Goal: Task Accomplishment & Management: Manage account settings

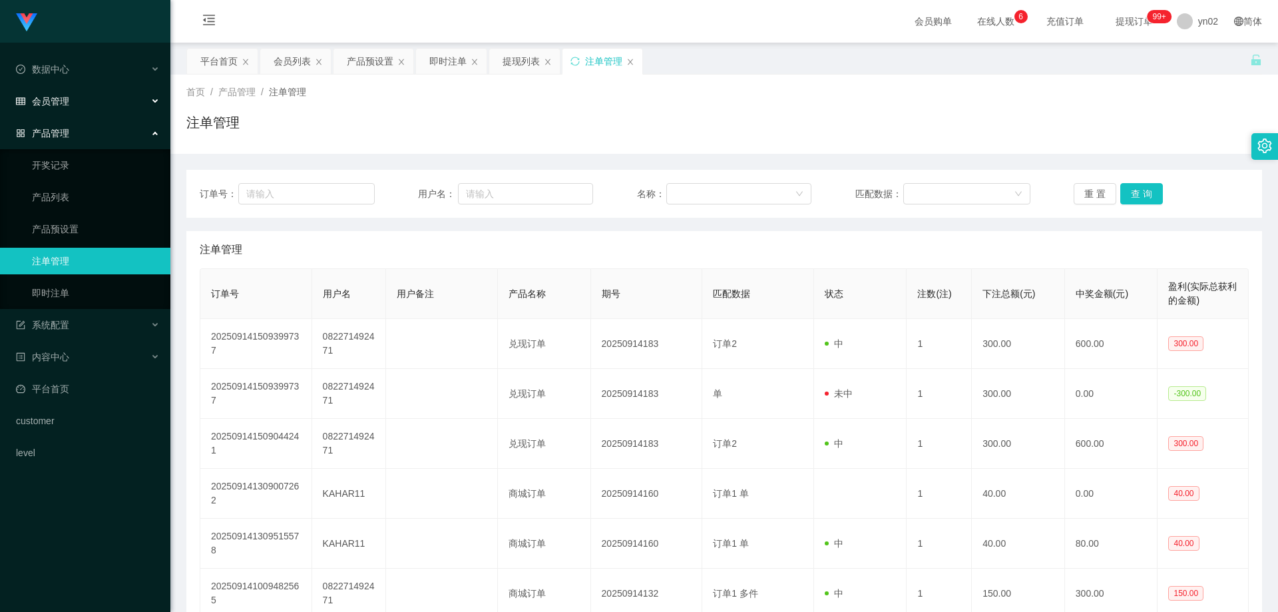
click at [59, 107] on div "会员管理" at bounding box center [85, 101] width 170 height 27
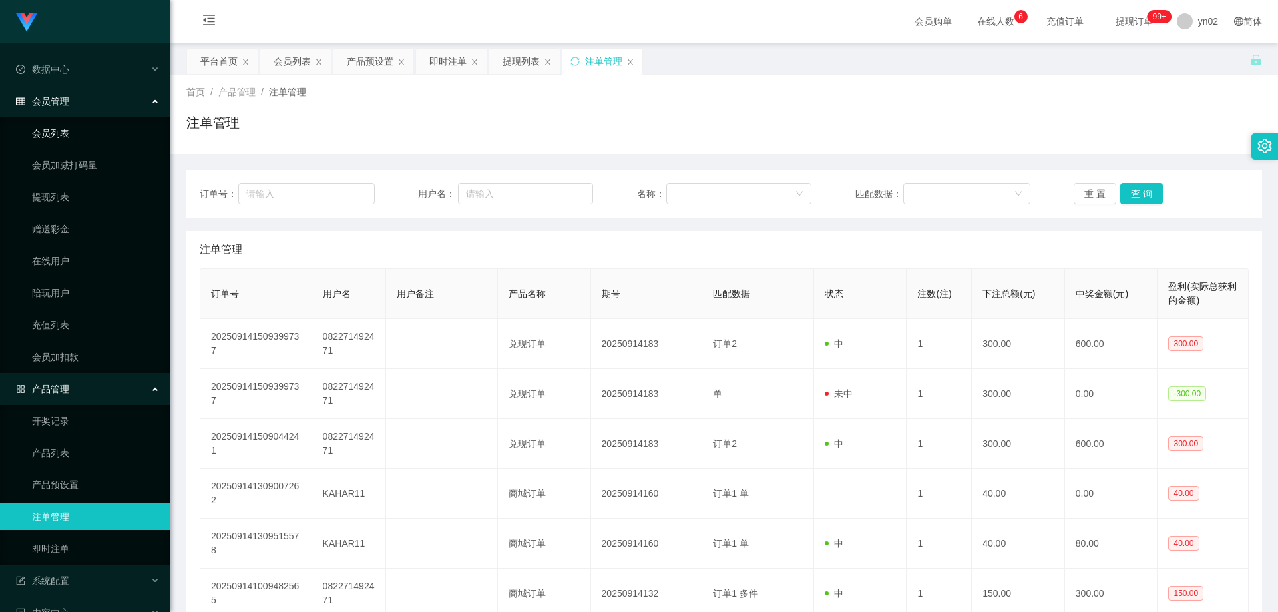
click at [70, 134] on link "会员列表" at bounding box center [96, 133] width 128 height 27
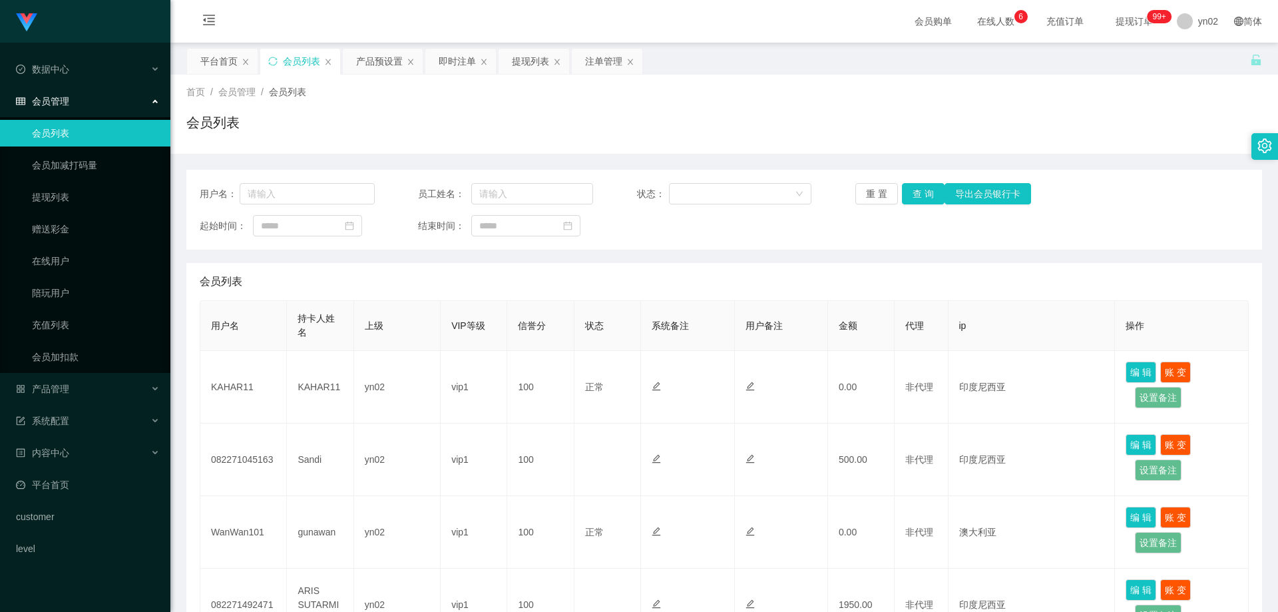
scroll to position [133, 0]
click at [100, 383] on div "产品管理" at bounding box center [85, 388] width 170 height 27
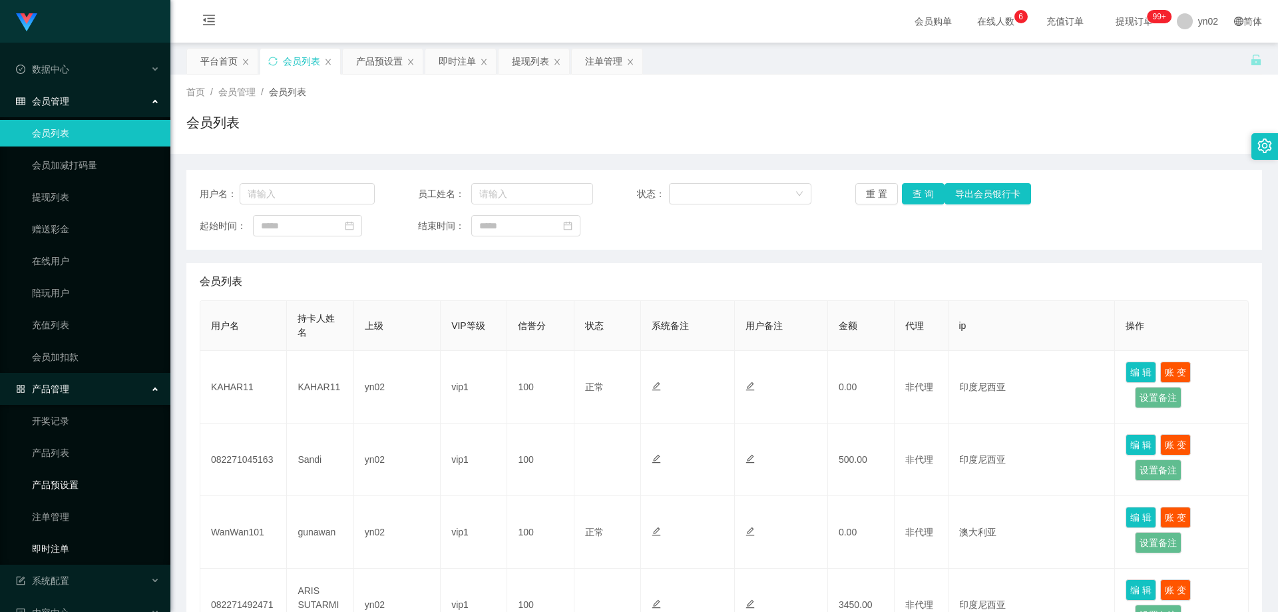
scroll to position [67, 0]
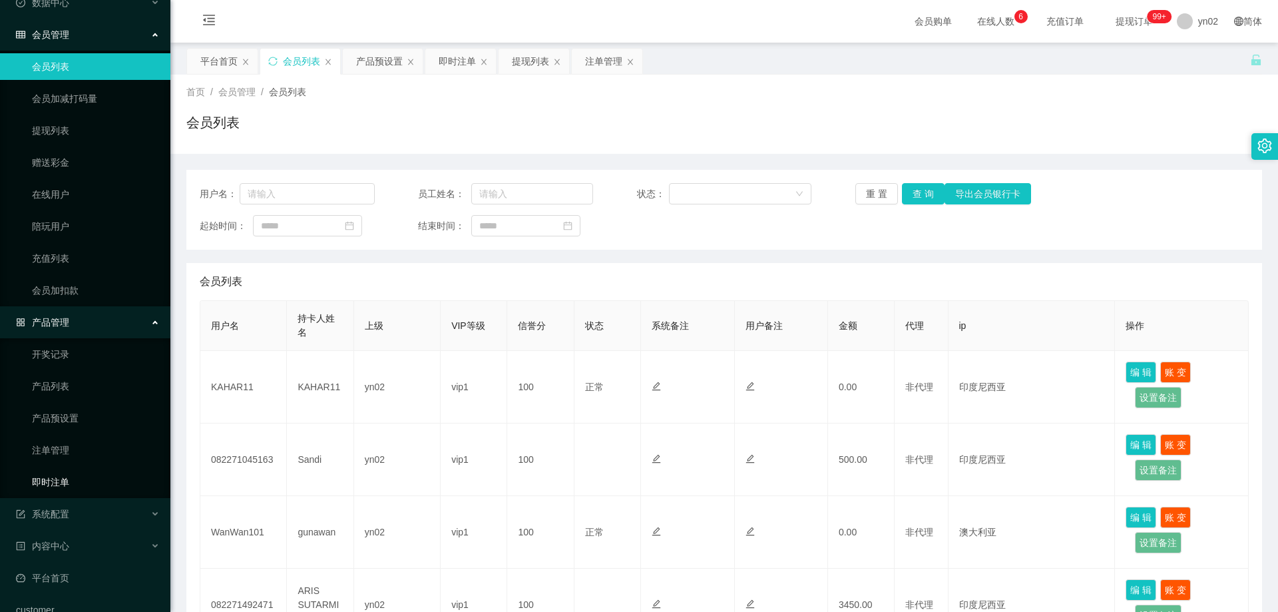
click at [86, 478] on link "即时注单" at bounding box center [96, 481] width 128 height 27
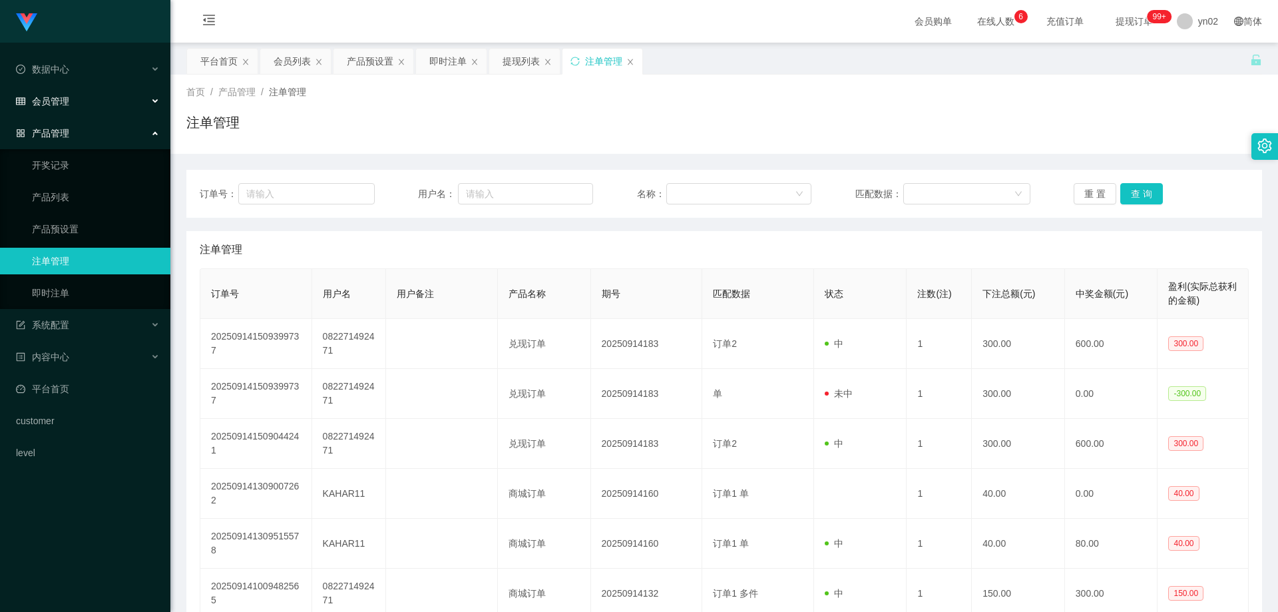
drag, startPoint x: 72, startPoint y: 104, endPoint x: 69, endPoint y: 127, distance: 23.4
click at [71, 104] on div "会员管理" at bounding box center [85, 101] width 170 height 27
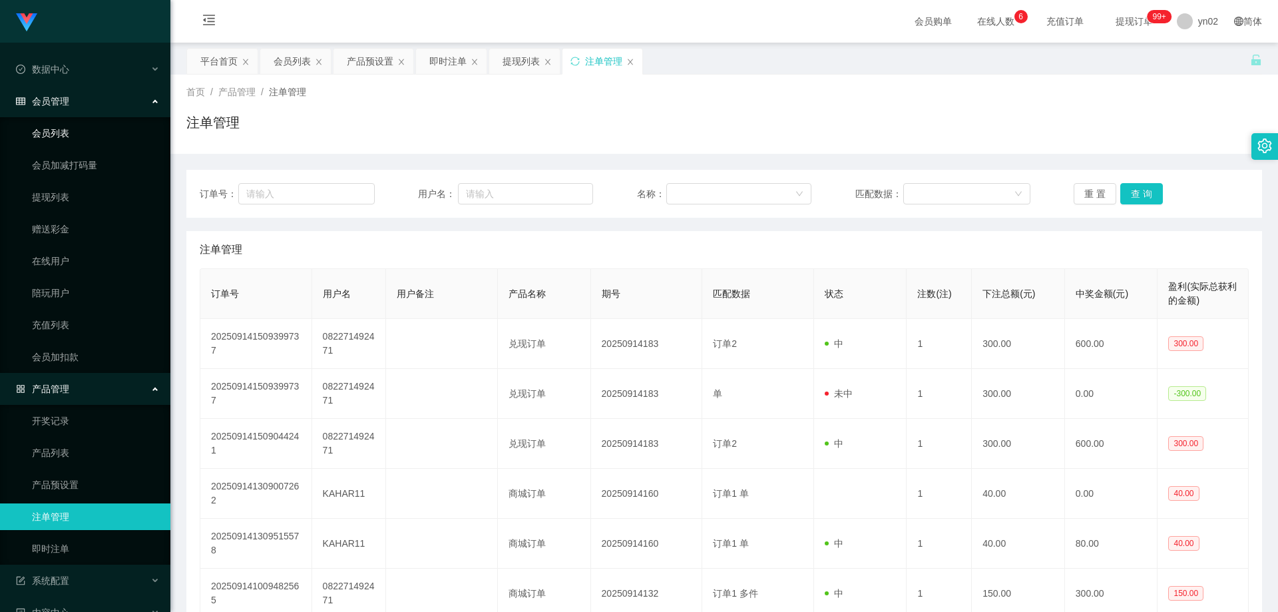
click at [66, 128] on link "会员列表" at bounding box center [96, 133] width 128 height 27
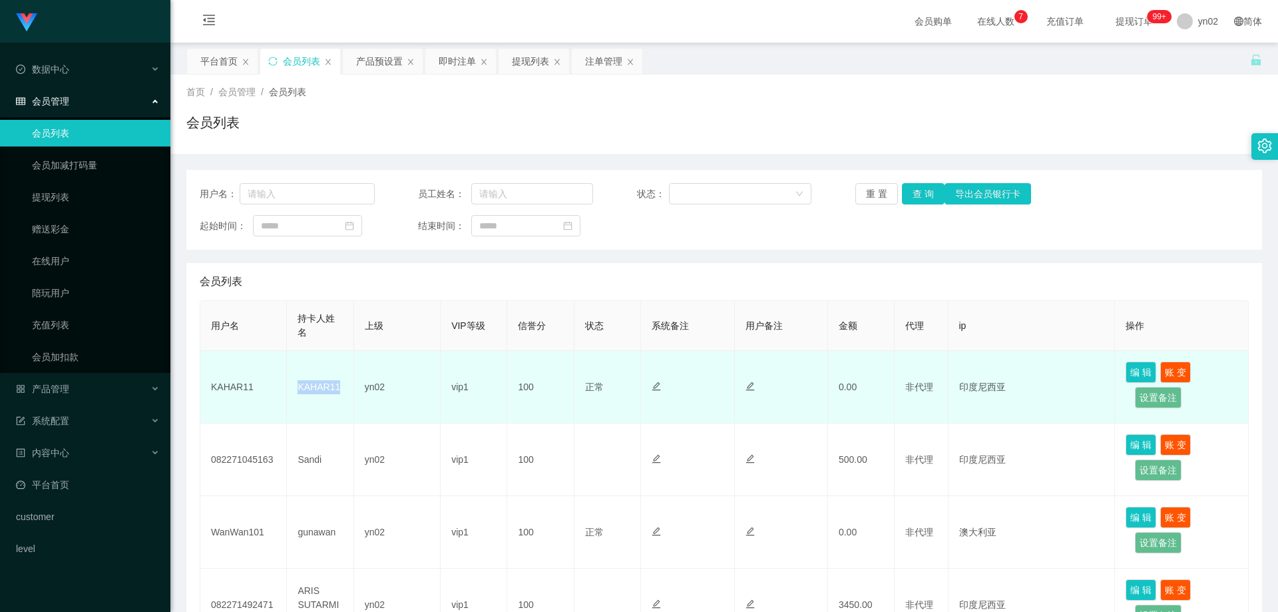
click at [296, 389] on td "KAHAR11" at bounding box center [320, 387] width 67 height 73
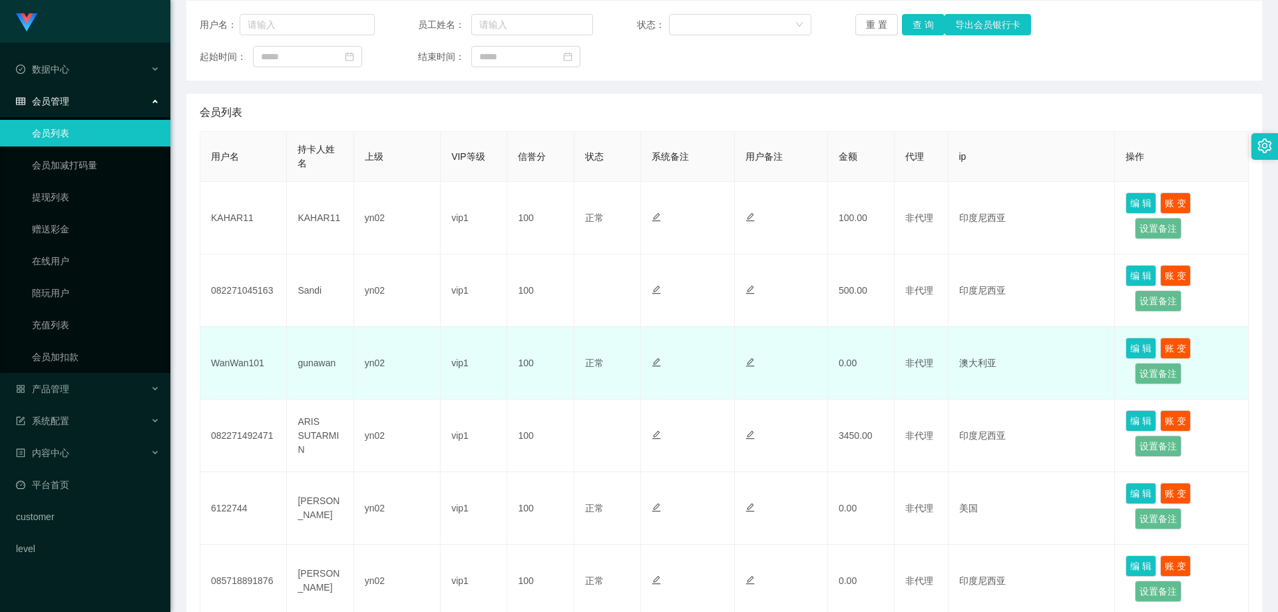
scroll to position [200, 0]
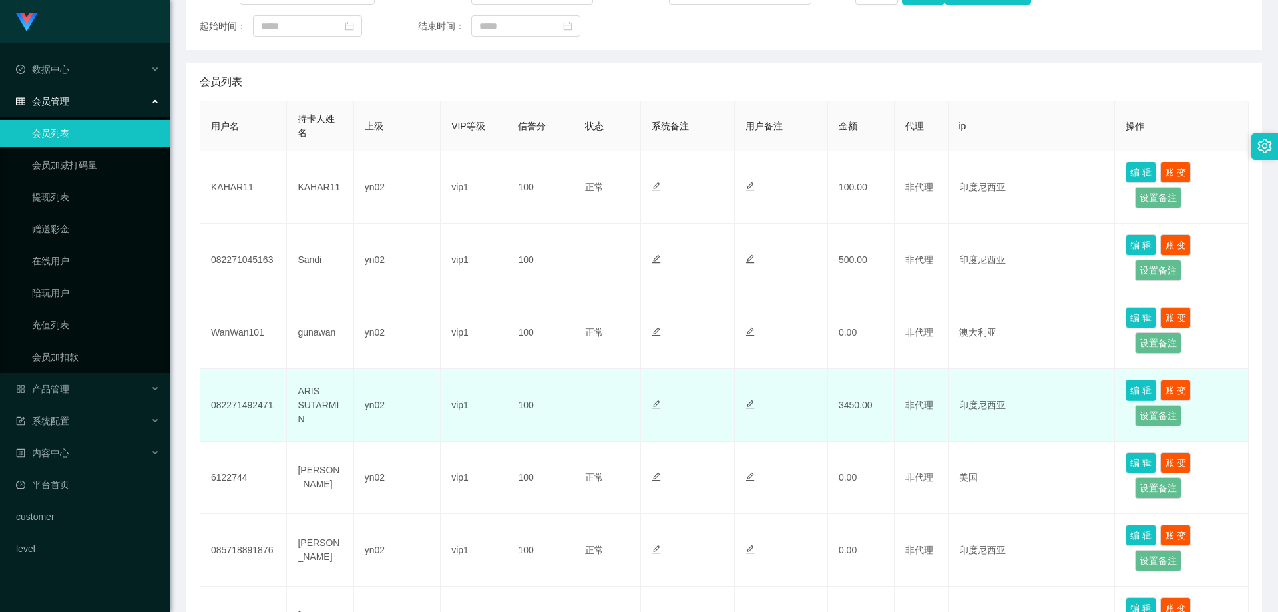
click at [1126, 387] on button "编 辑" at bounding box center [1140, 389] width 31 height 21
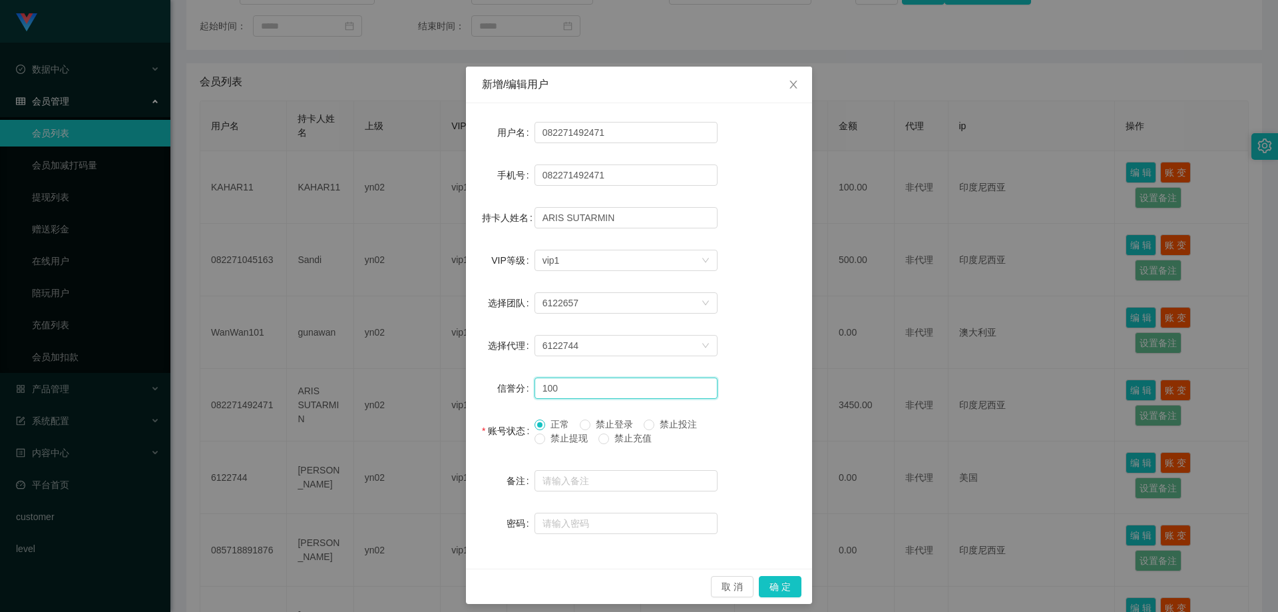
drag, startPoint x: 554, startPoint y: 389, endPoint x: 501, endPoint y: 384, distance: 52.8
click at [503, 384] on div "信誉分 100" at bounding box center [639, 388] width 314 height 27
type input "90"
click at [781, 588] on button "确 定" at bounding box center [780, 586] width 43 height 21
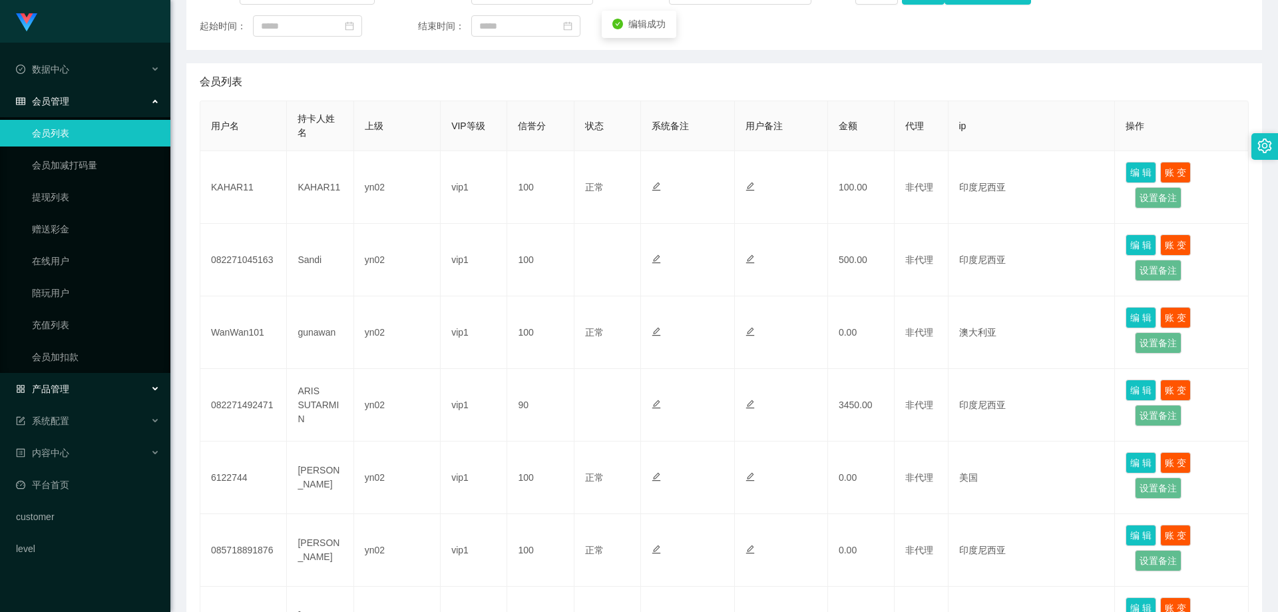
click at [94, 391] on div "产品管理" at bounding box center [85, 388] width 170 height 27
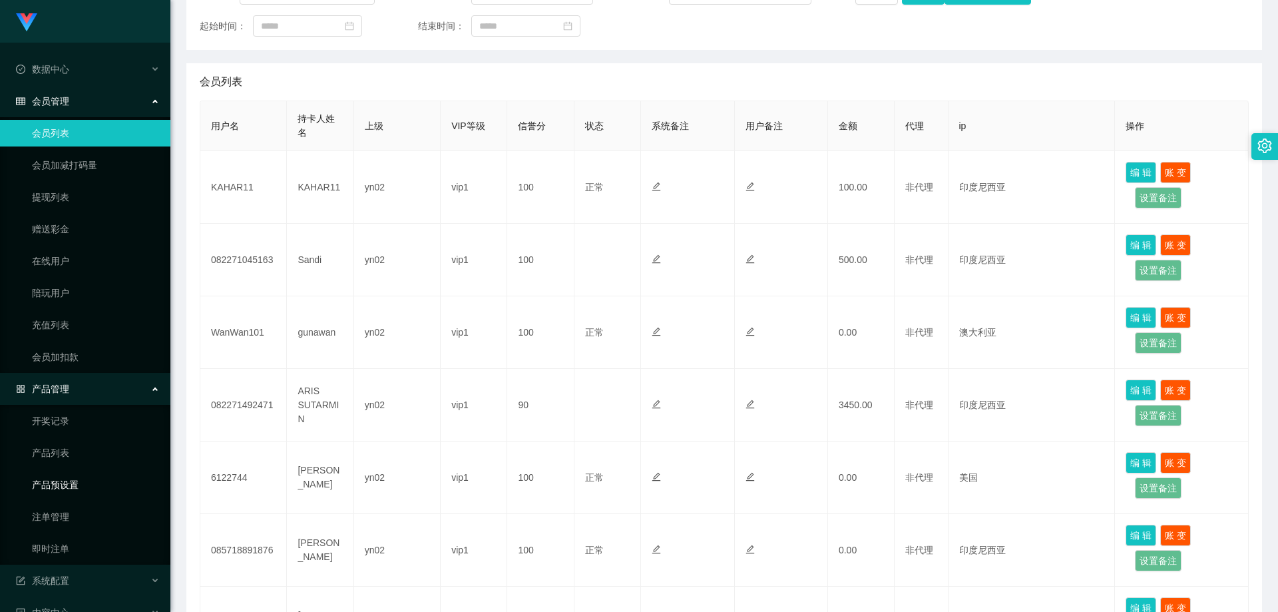
click at [89, 490] on link "产品预设置" at bounding box center [96, 484] width 128 height 27
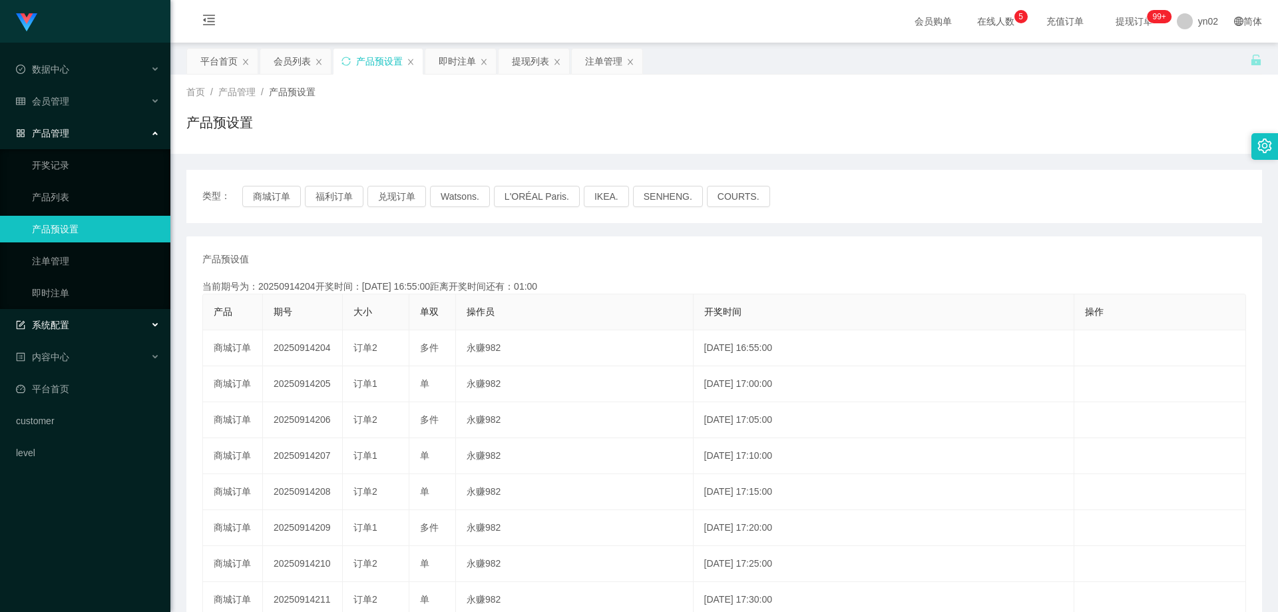
click at [76, 325] on div "系统配置" at bounding box center [85, 324] width 170 height 27
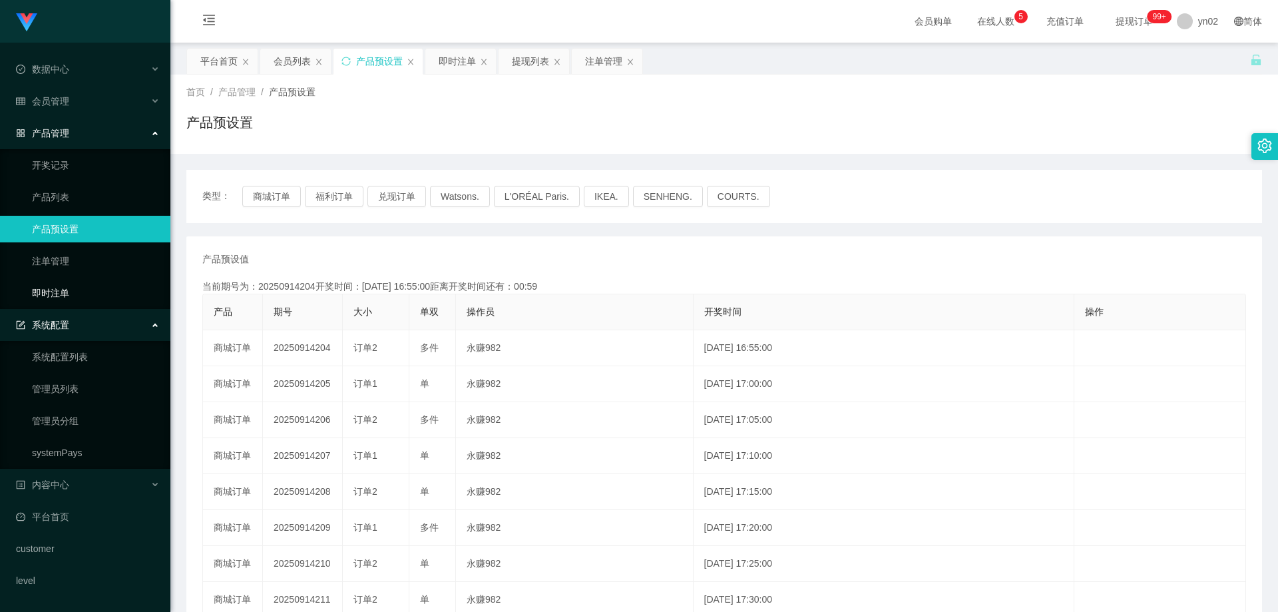
drag, startPoint x: 70, startPoint y: 293, endPoint x: 127, endPoint y: 282, distance: 58.2
click at [70, 292] on link "即时注单" at bounding box center [96, 292] width 128 height 27
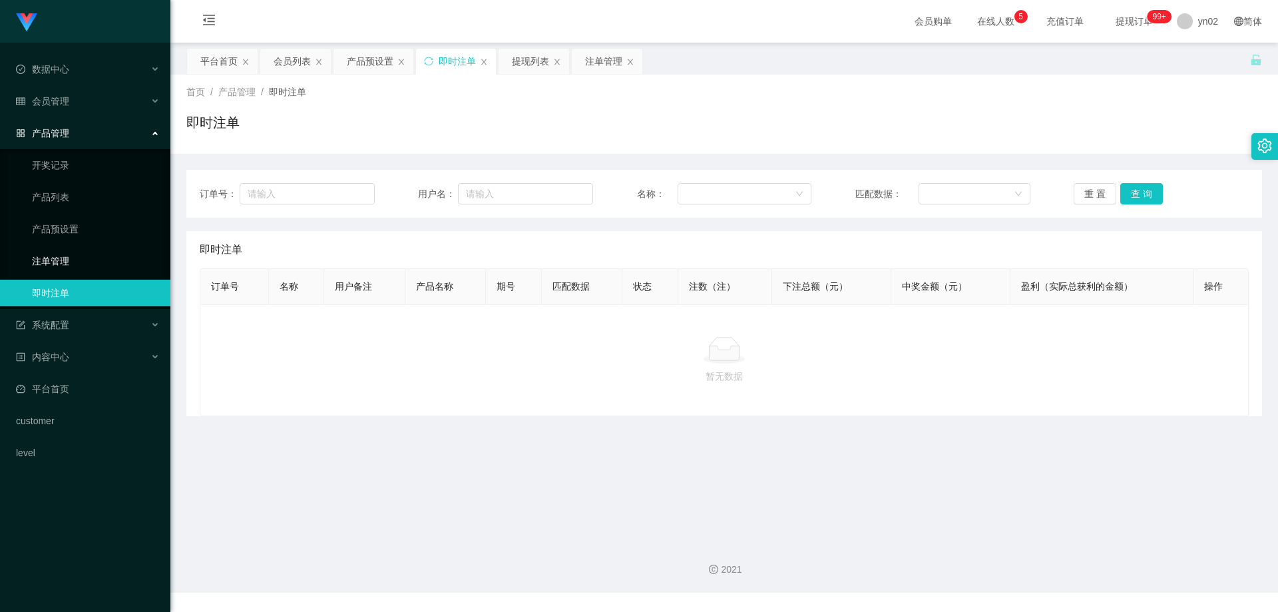
click at [99, 260] on link "注单管理" at bounding box center [96, 261] width 128 height 27
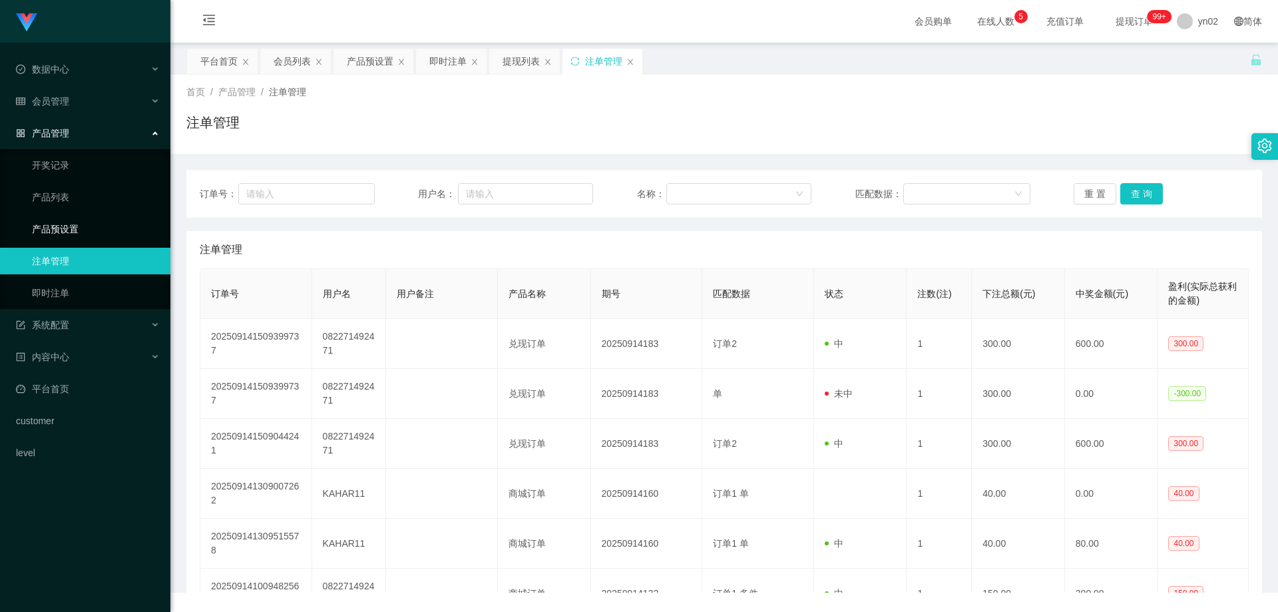
click at [73, 236] on link "产品预设置" at bounding box center [96, 229] width 128 height 27
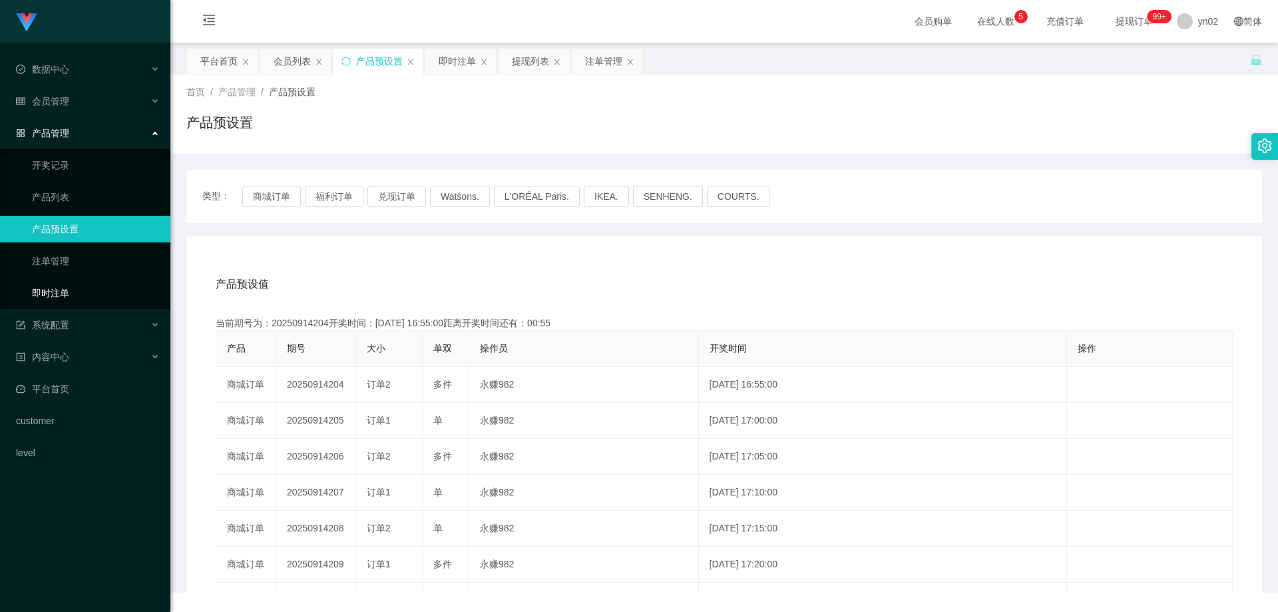
click at [69, 292] on link "即时注单" at bounding box center [96, 292] width 128 height 27
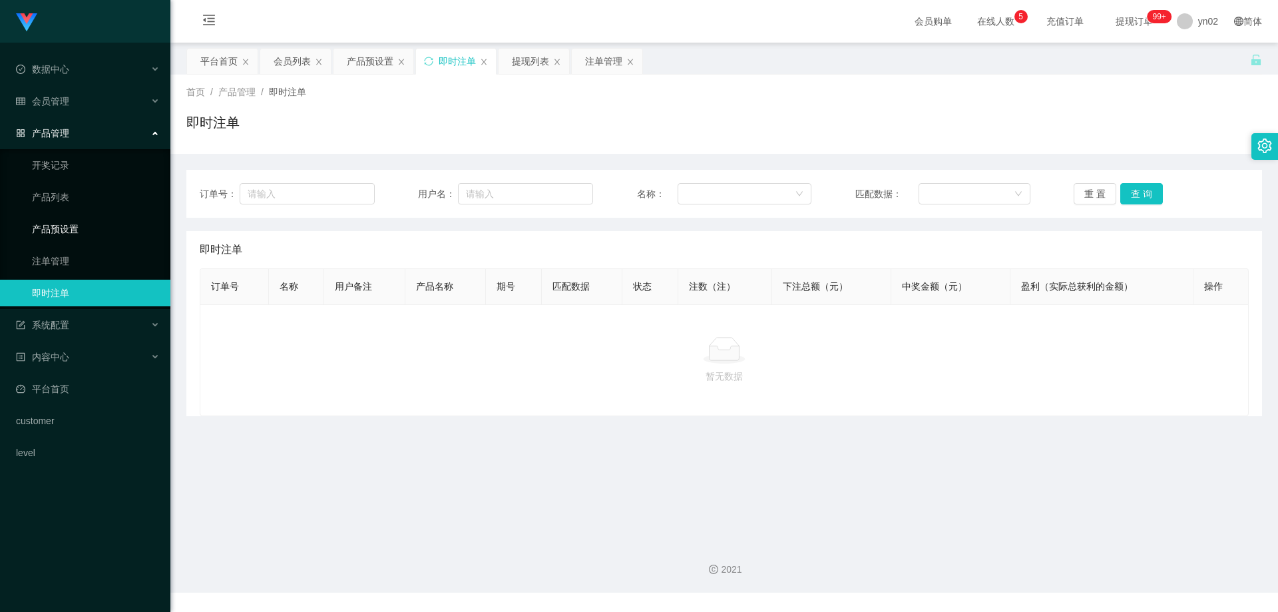
drag, startPoint x: 69, startPoint y: 229, endPoint x: 262, endPoint y: 235, distance: 192.4
click at [69, 229] on link "产品预设置" at bounding box center [96, 229] width 128 height 27
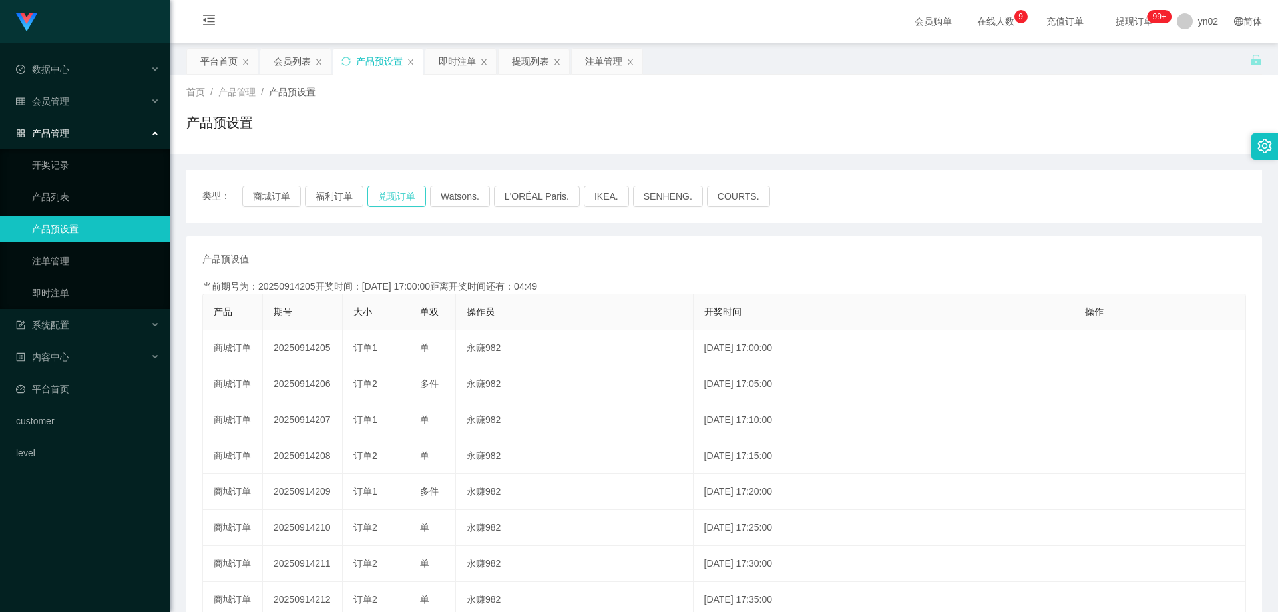
click at [405, 196] on button "兑现订单" at bounding box center [396, 196] width 59 height 21
click at [72, 301] on link "即时注单" at bounding box center [96, 292] width 128 height 27
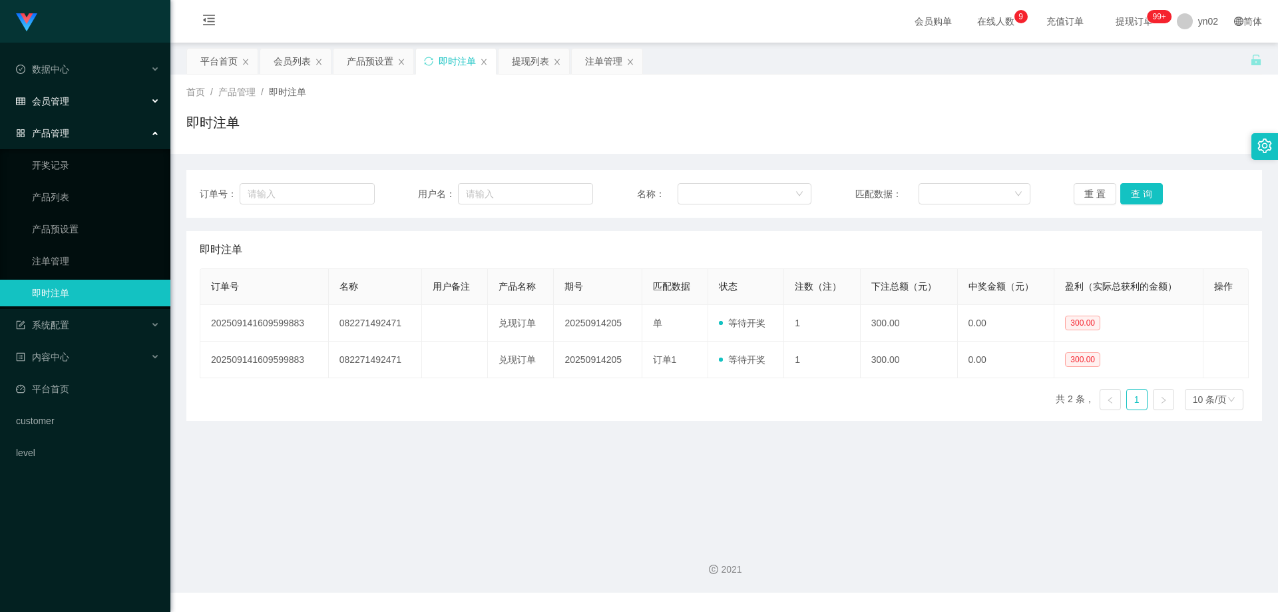
click at [60, 105] on span "会员管理" at bounding box center [42, 101] width 53 height 11
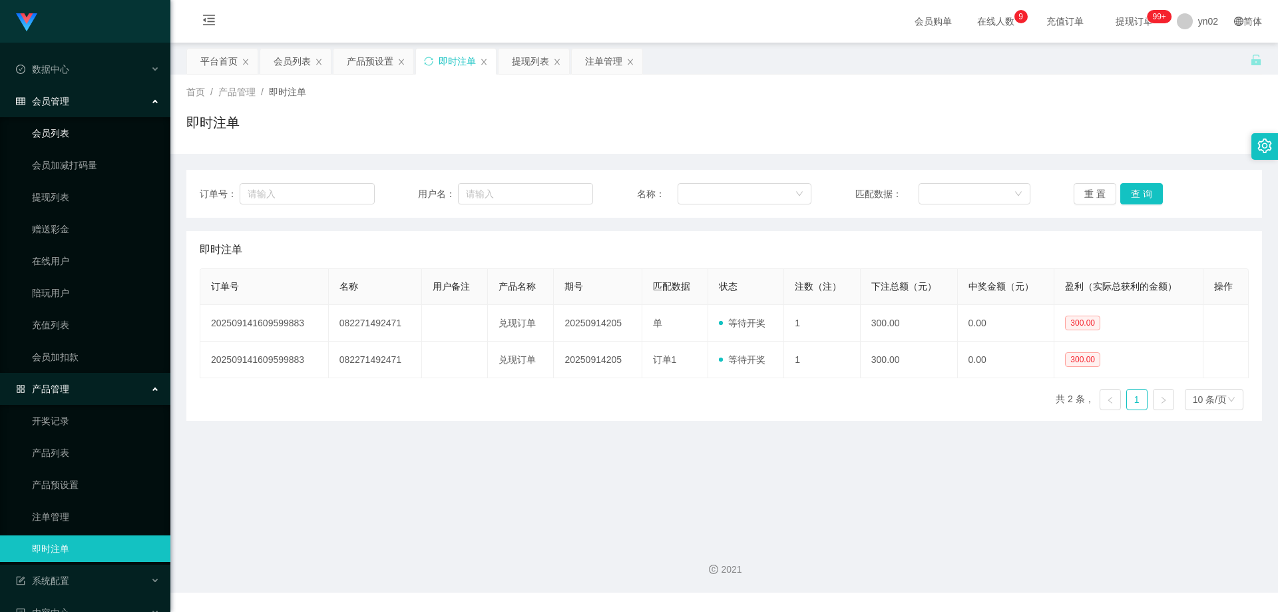
click at [70, 128] on link "会员列表" at bounding box center [96, 133] width 128 height 27
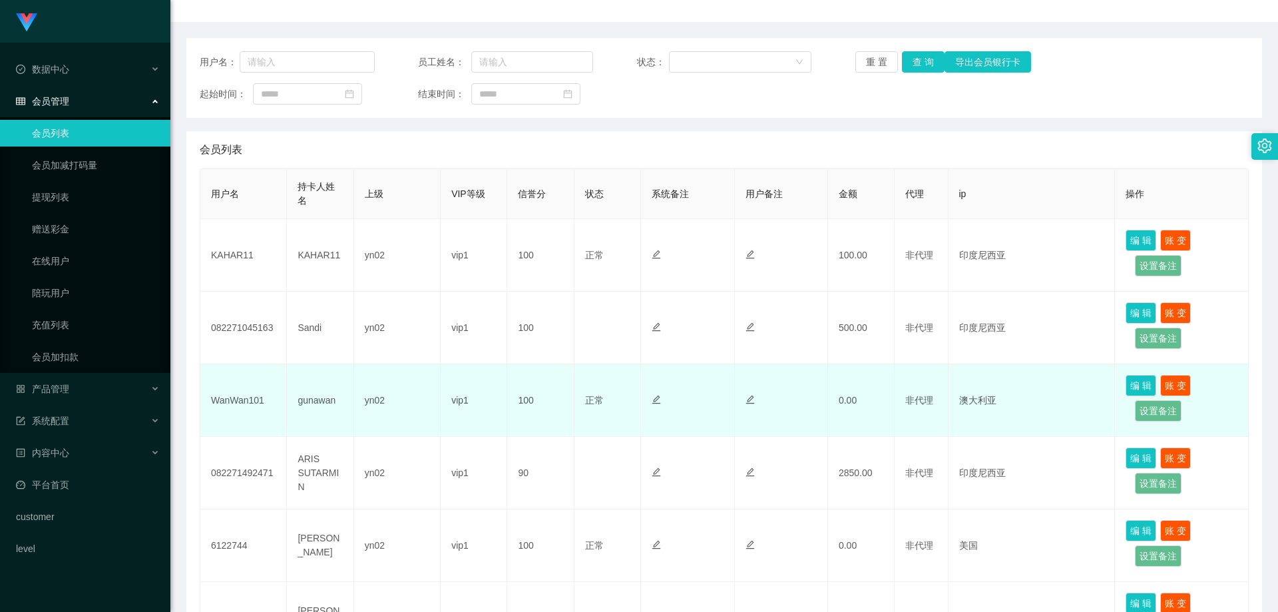
scroll to position [133, 0]
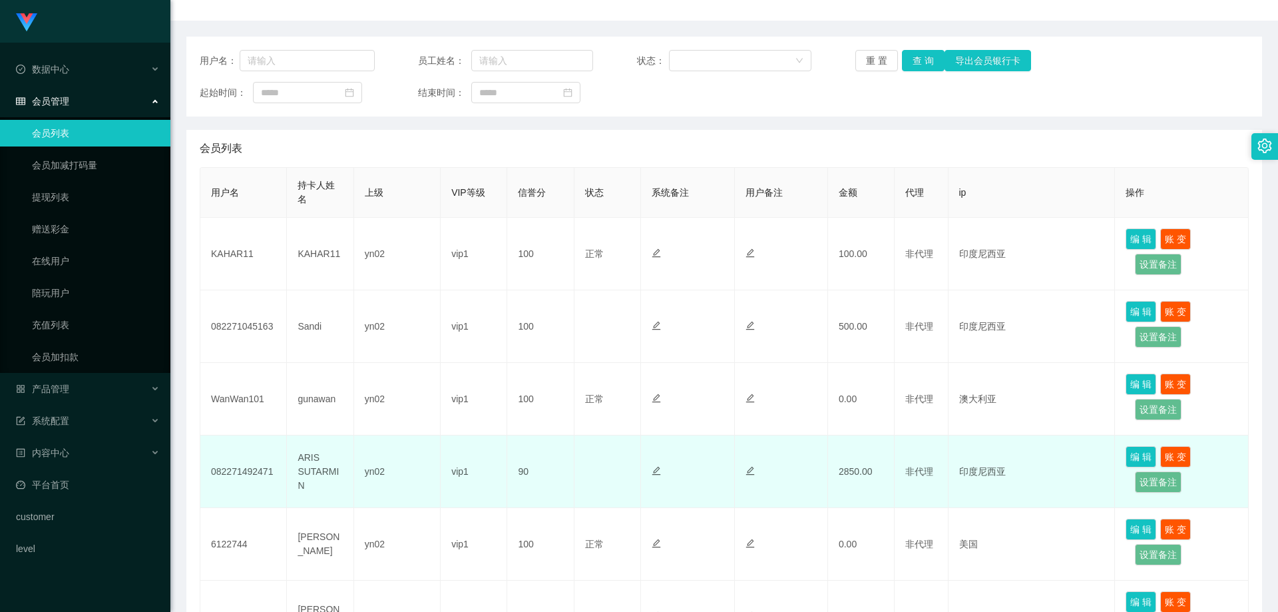
click at [824, 471] on tr "082271492471 ARIS SUTARMIN yn02 vip1 90 正常 禁止登录 禁止投注 2850.00 非代理 印度尼西亚 编 辑 账 变 …" at bounding box center [724, 471] width 1048 height 73
drag, startPoint x: 323, startPoint y: 487, endPoint x: 295, endPoint y: 458, distance: 40.0
click at [295, 458] on td "ARIS SUTARMIN" at bounding box center [320, 471] width 67 height 73
copy td "ARIS SUTARMIN"
click at [308, 487] on td "ARIS SUTARMIN" at bounding box center [320, 471] width 67 height 73
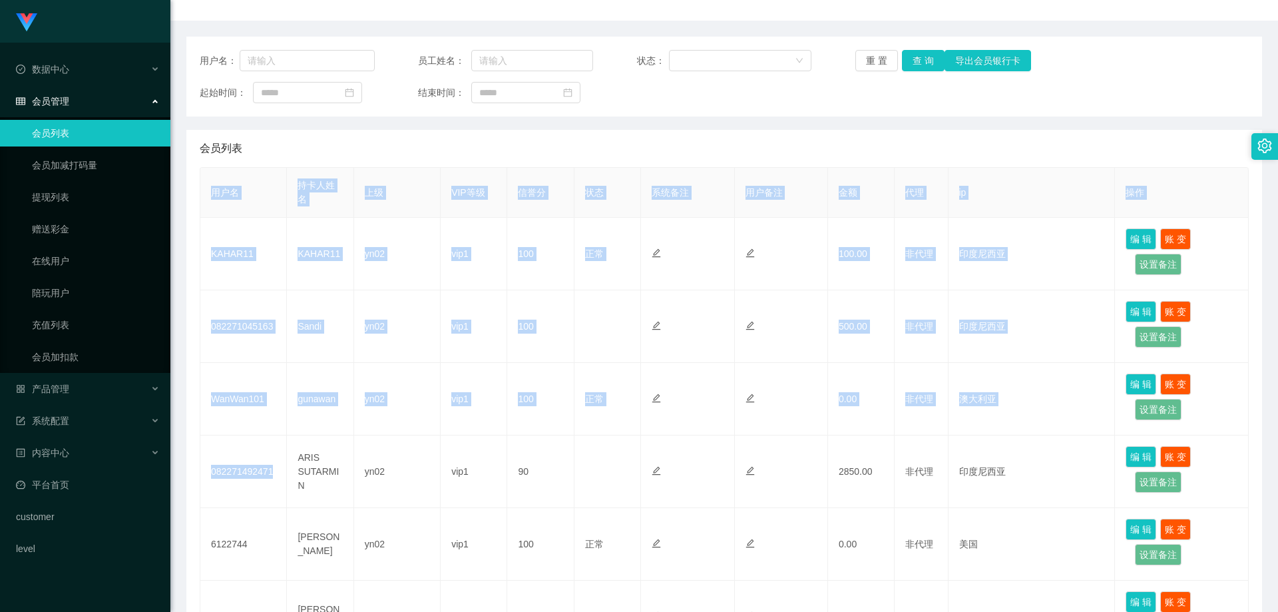
drag, startPoint x: 272, startPoint y: 472, endPoint x: 197, endPoint y: 474, distance: 75.2
click at [197, 474] on div "会员列表 用户名 持卡人姓名 上级 VIP等级 信誉分 状态 系统备注 用户备注 金额 代理 ip 操作 KAHAR11 KAHAR11 yn02 vip1 …" at bounding box center [723, 558] width 1075 height 856
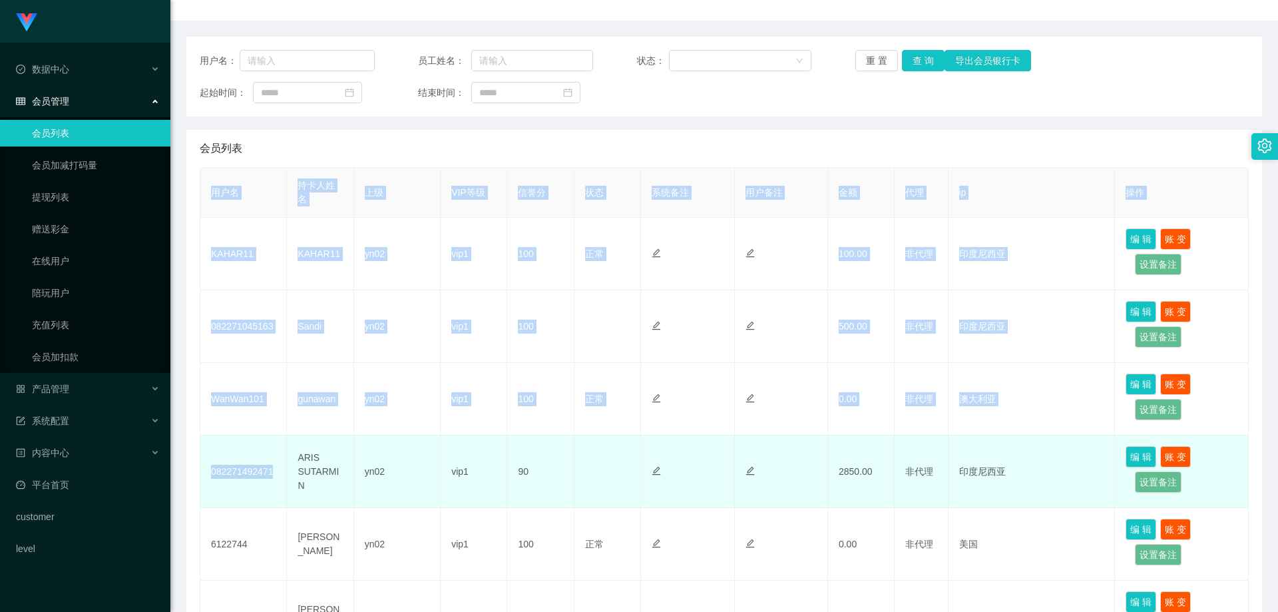
click at [248, 478] on td "082271492471" at bounding box center [243, 471] width 87 height 73
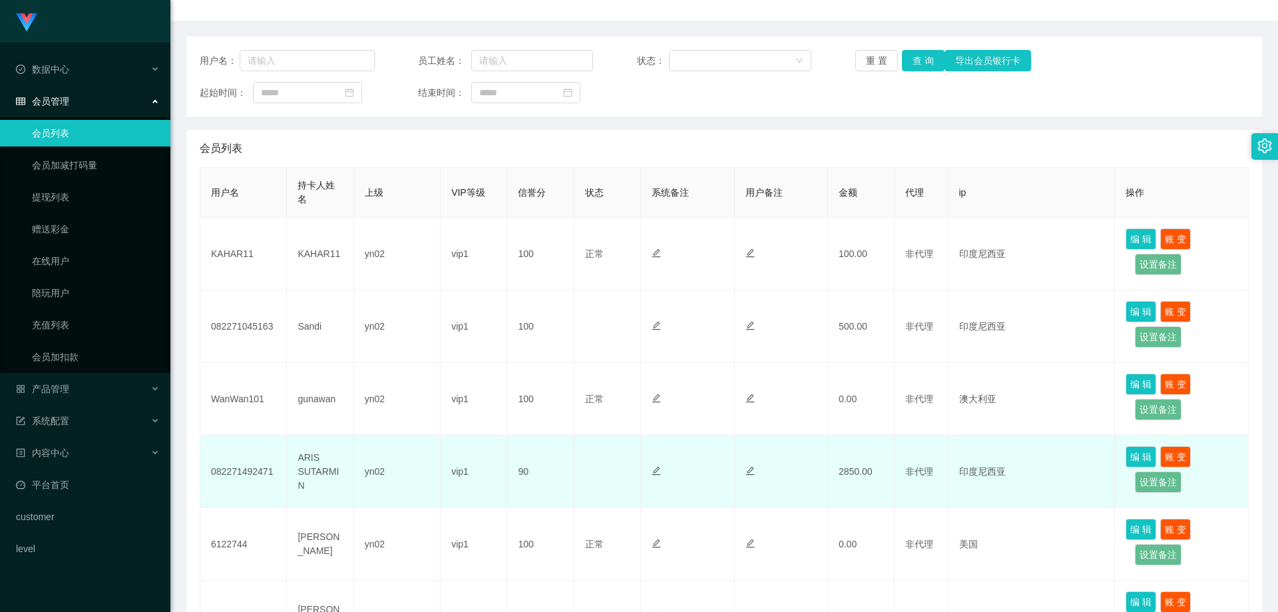
click at [266, 474] on td "082271492471" at bounding box center [243, 471] width 87 height 73
copy td "082271492471"
click at [277, 474] on td "082271492471" at bounding box center [243, 471] width 87 height 73
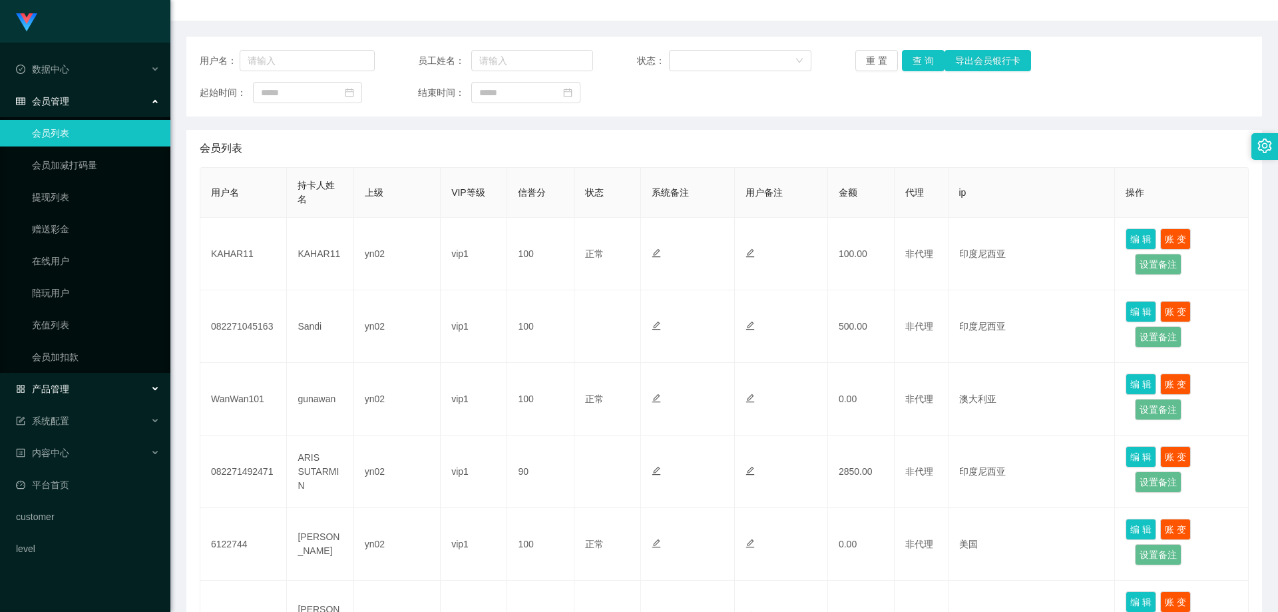
drag, startPoint x: 83, startPoint y: 385, endPoint x: 85, endPoint y: 401, distance: 15.5
click at [83, 385] on div "产品管理" at bounding box center [85, 388] width 170 height 27
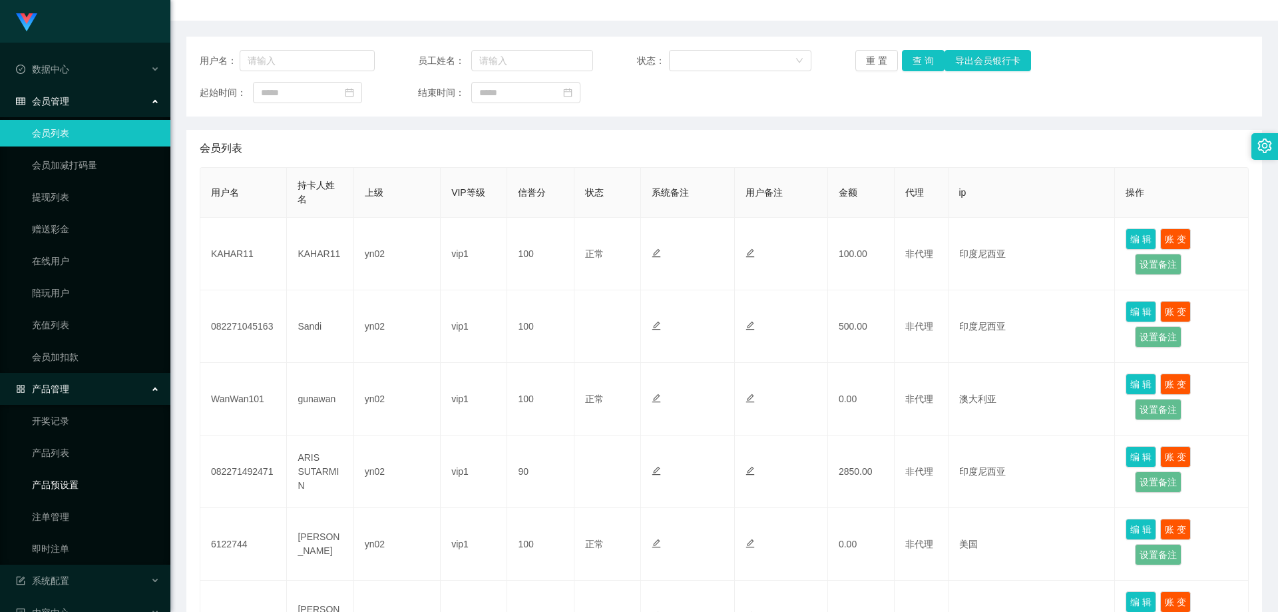
drag, startPoint x: 85, startPoint y: 486, endPoint x: 188, endPoint y: 458, distance: 107.7
click at [85, 486] on link "产品预设置" at bounding box center [96, 484] width 128 height 27
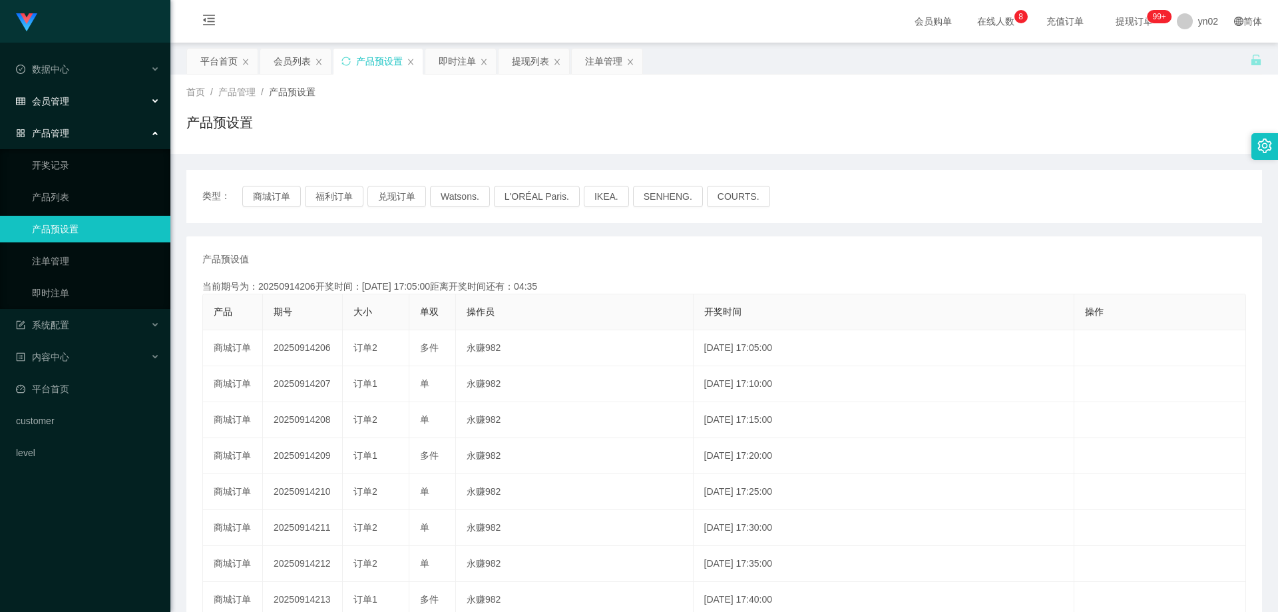
click at [102, 96] on div "会员管理" at bounding box center [85, 101] width 170 height 27
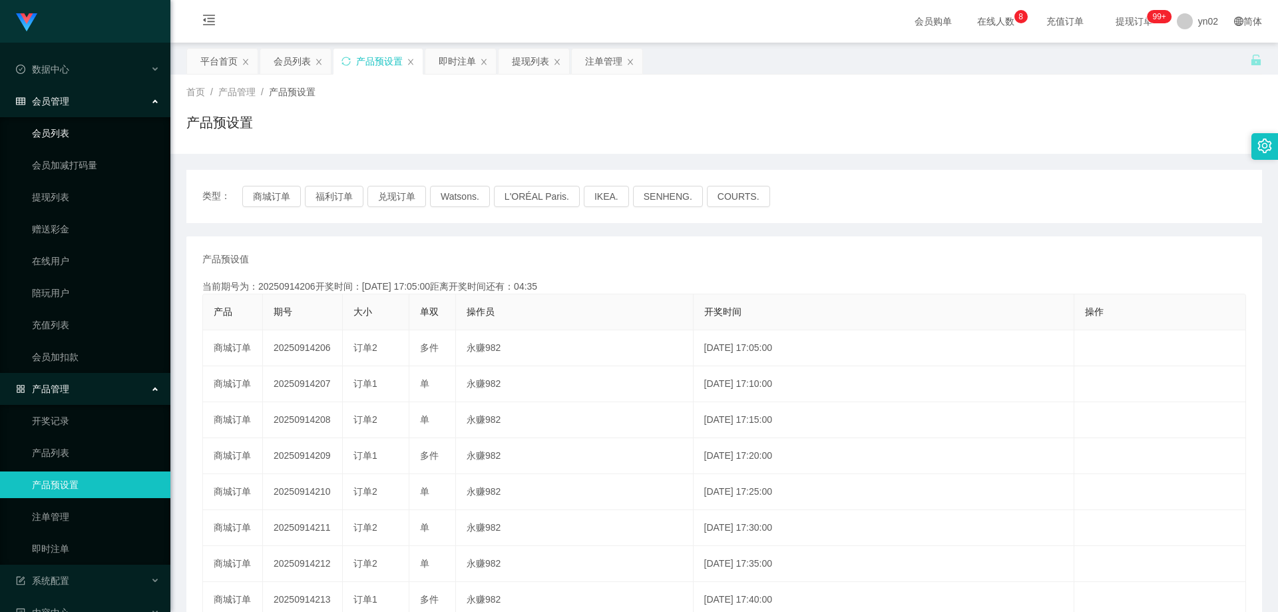
click at [71, 126] on link "会员列表" at bounding box center [96, 133] width 128 height 27
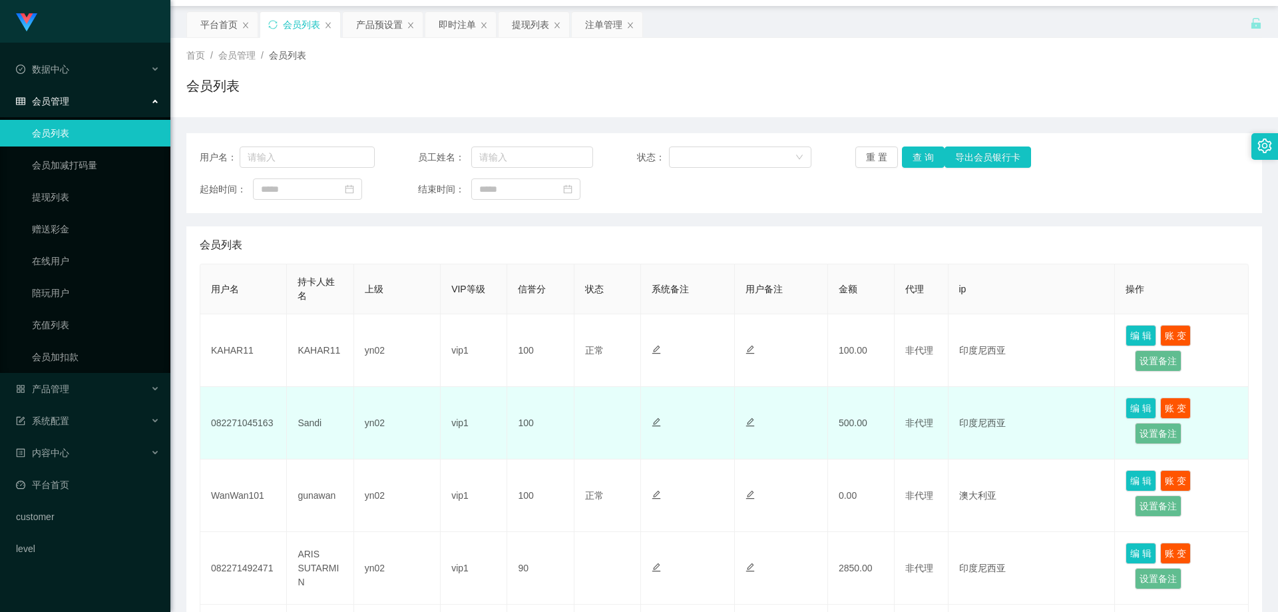
scroll to position [67, 0]
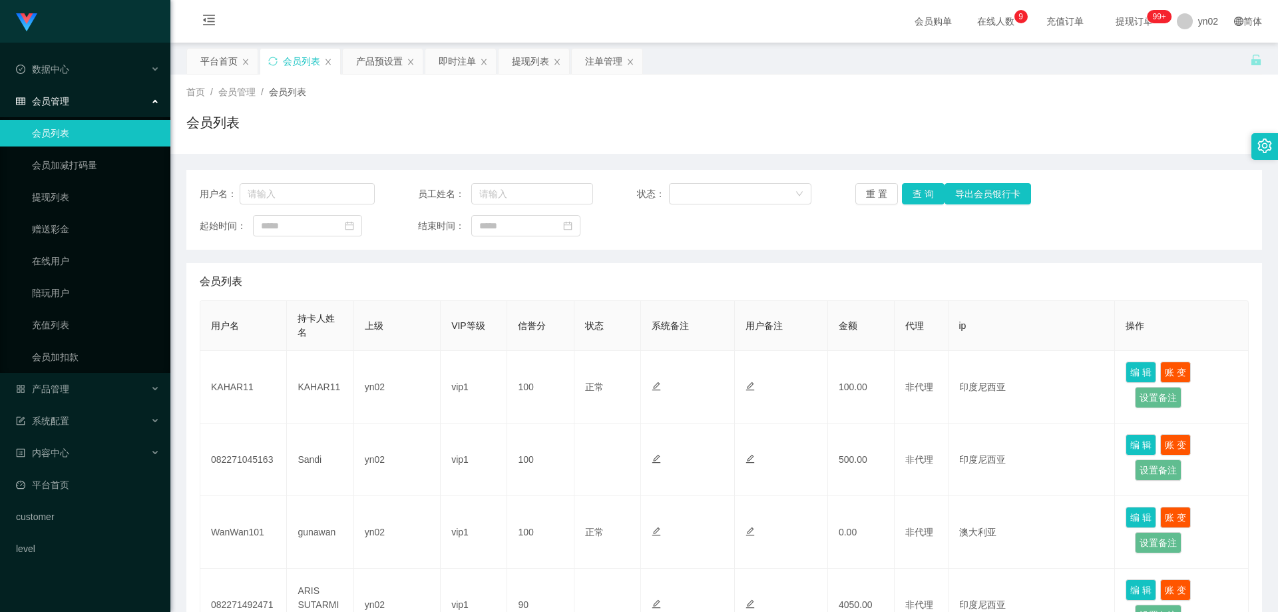
scroll to position [266, 0]
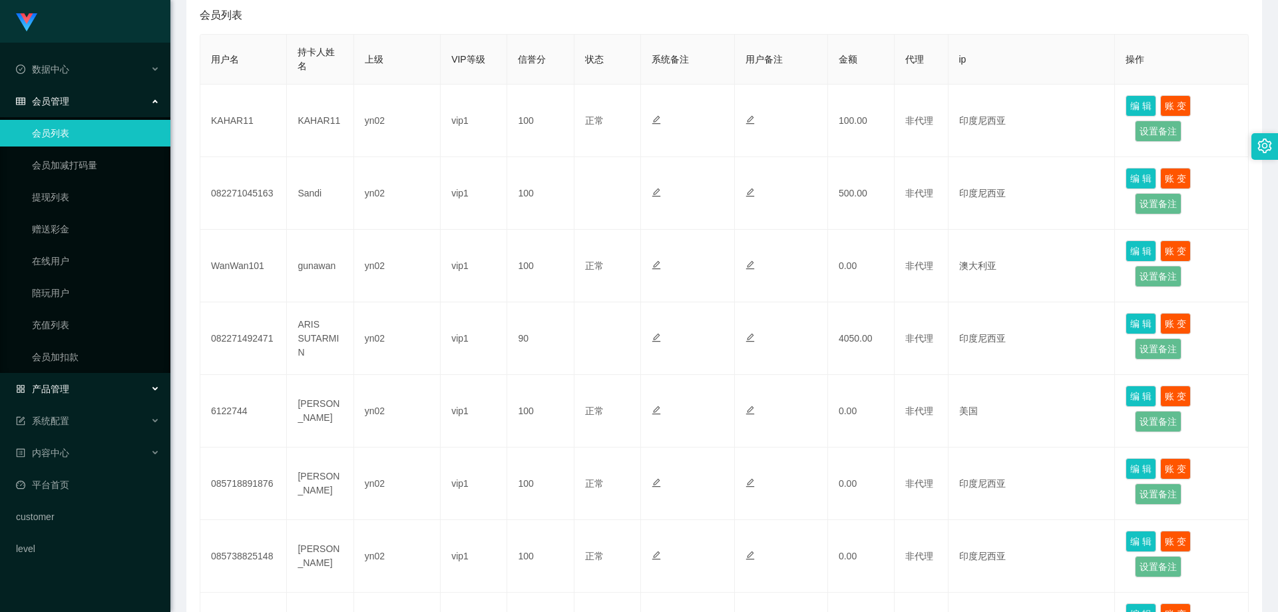
click at [102, 379] on div "产品管理" at bounding box center [85, 388] width 170 height 27
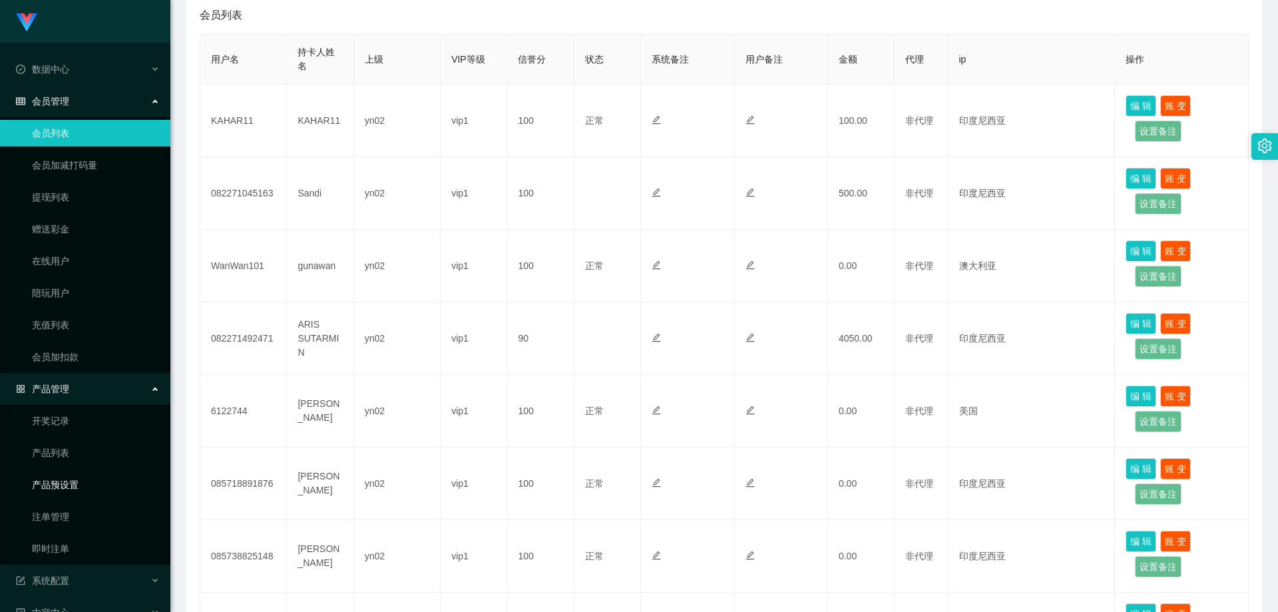
click at [80, 491] on link "产品预设置" at bounding box center [96, 484] width 128 height 27
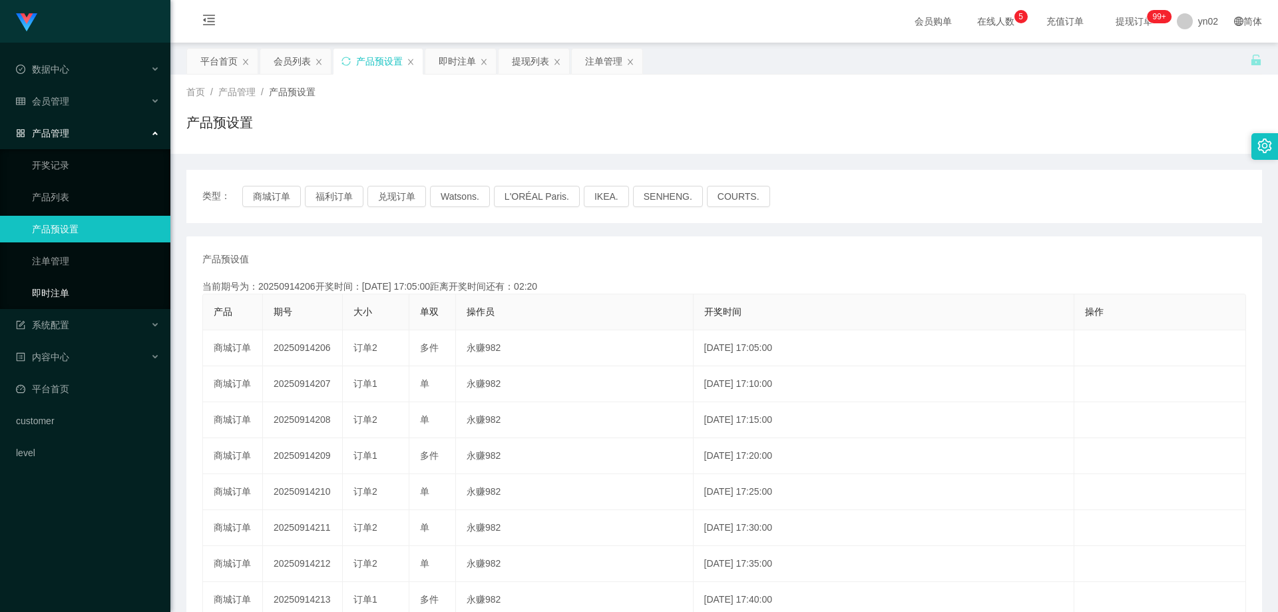
click at [81, 291] on link "即时注单" at bounding box center [96, 292] width 128 height 27
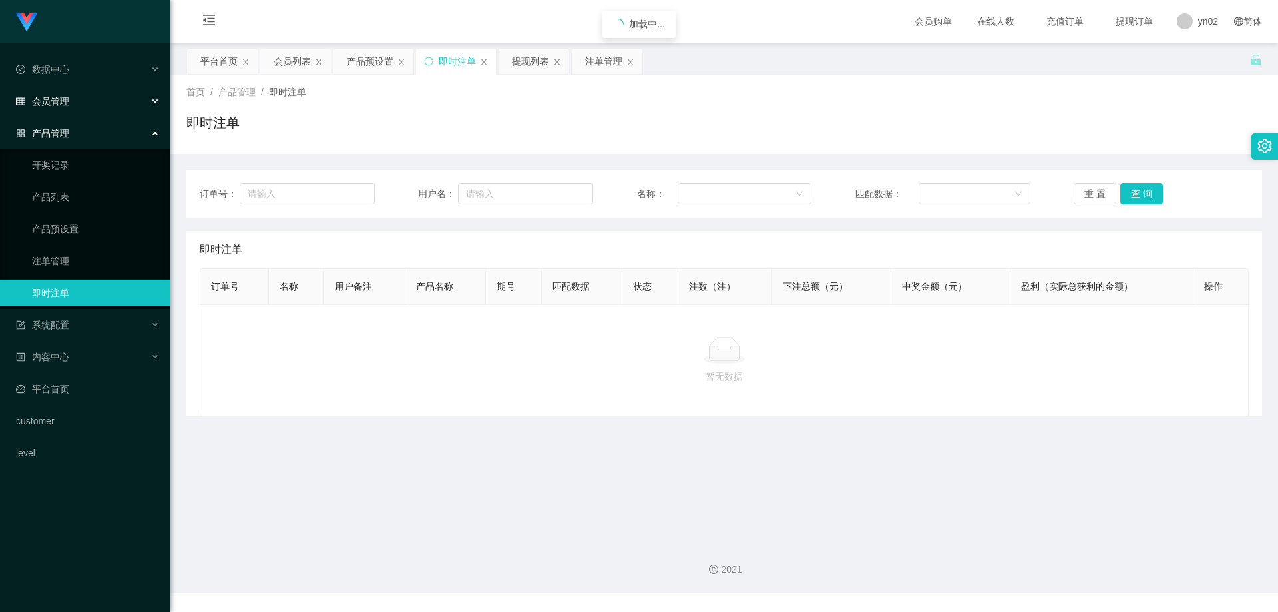
click at [99, 104] on div "会员管理" at bounding box center [85, 101] width 170 height 27
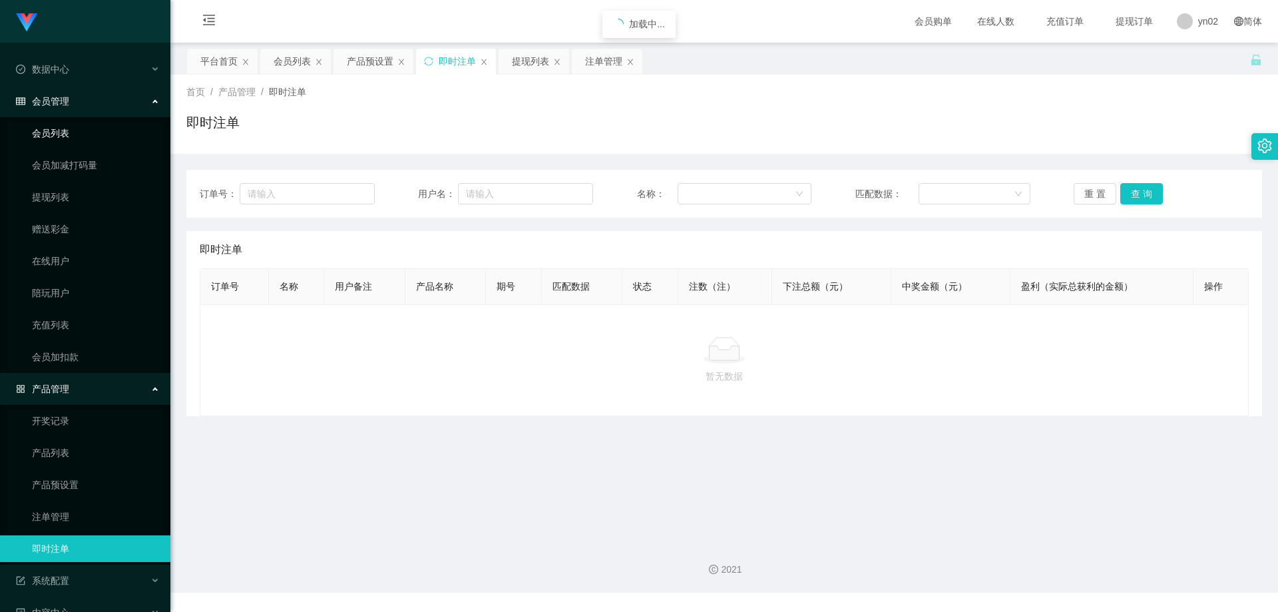
click at [83, 128] on link "会员列表" at bounding box center [96, 133] width 128 height 27
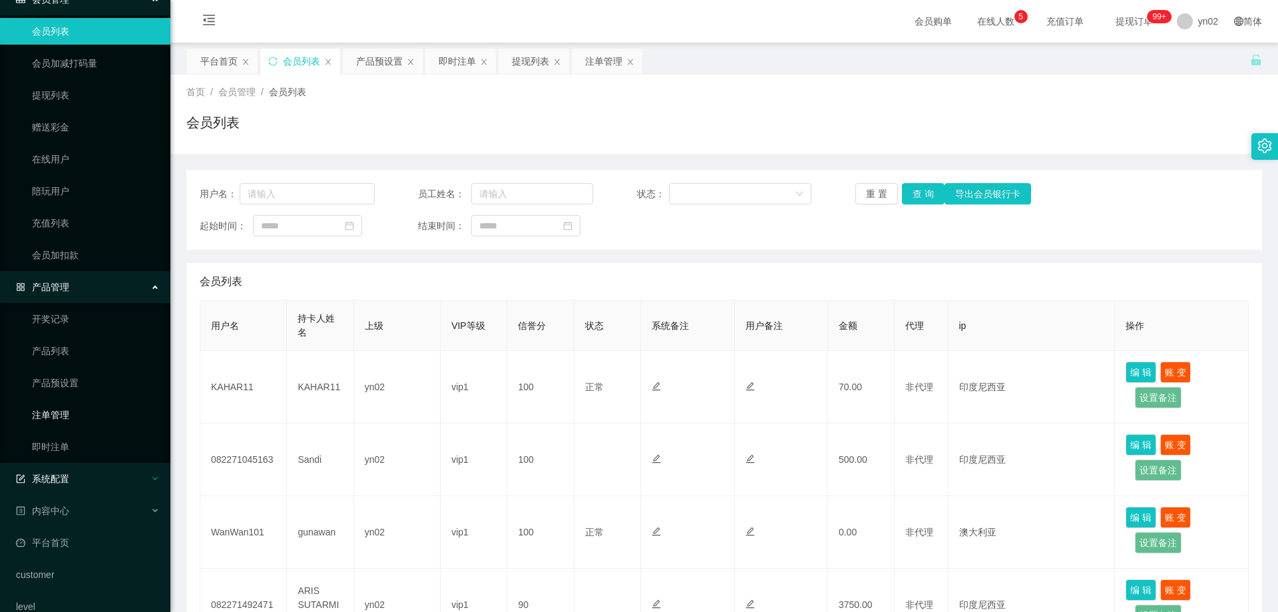
scroll to position [123, 0]
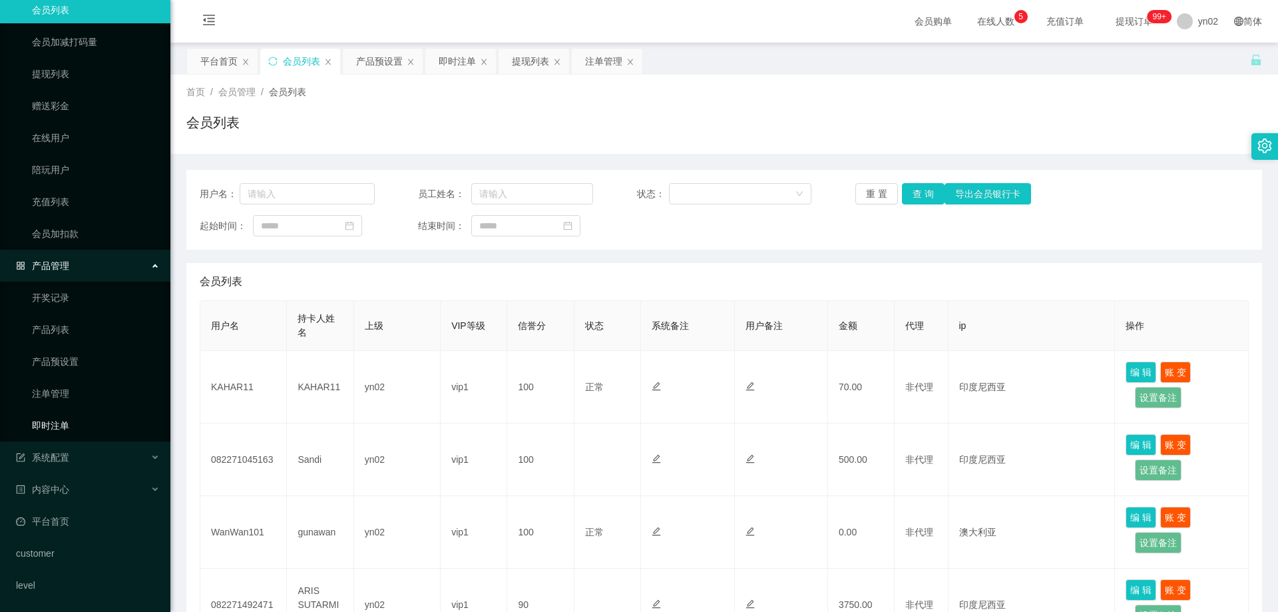
click at [70, 424] on link "即时注单" at bounding box center [96, 425] width 128 height 27
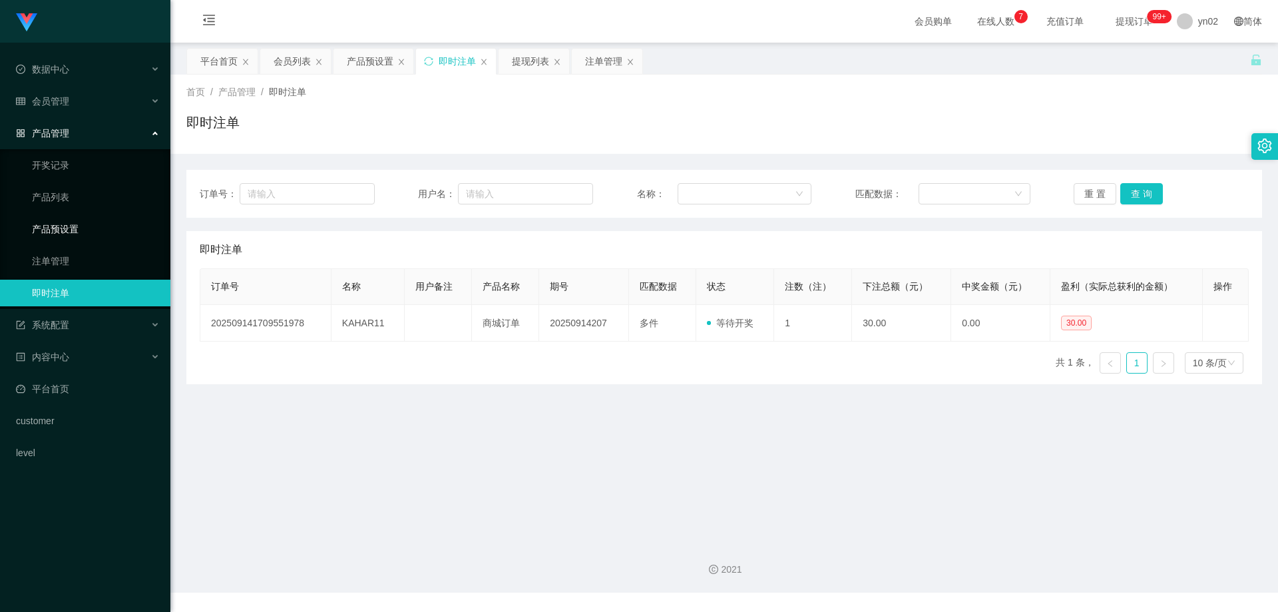
click at [94, 230] on link "产品预设置" at bounding box center [96, 229] width 128 height 27
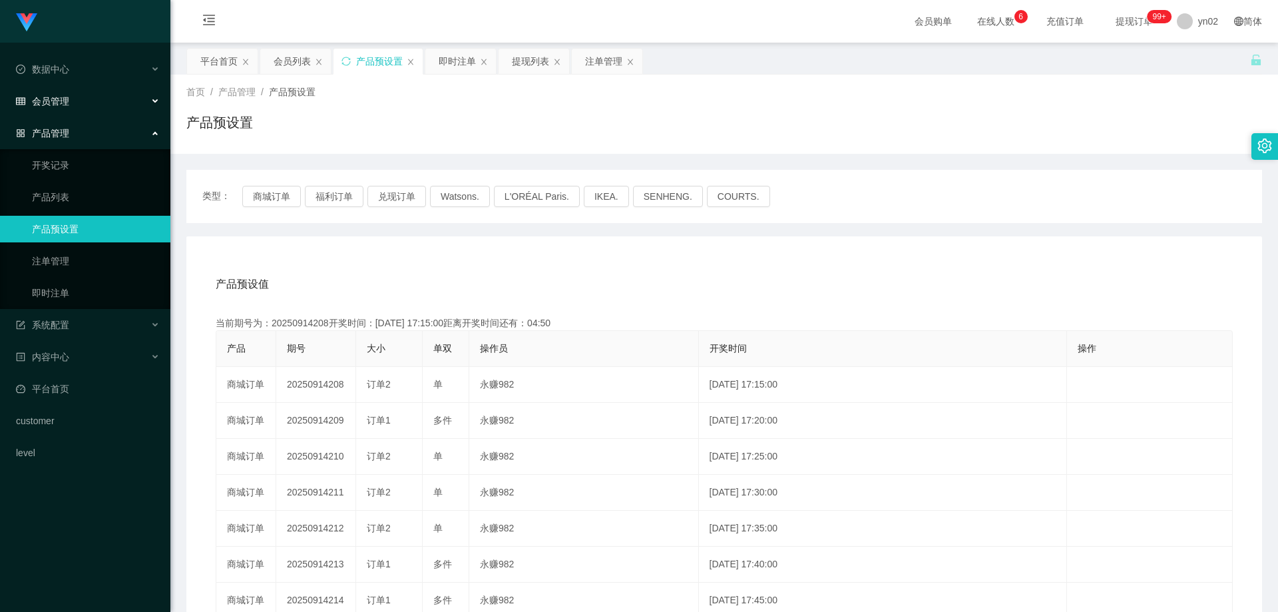
drag, startPoint x: 69, startPoint y: 100, endPoint x: 73, endPoint y: 122, distance: 22.2
click at [69, 100] on div "会员管理" at bounding box center [85, 101] width 170 height 27
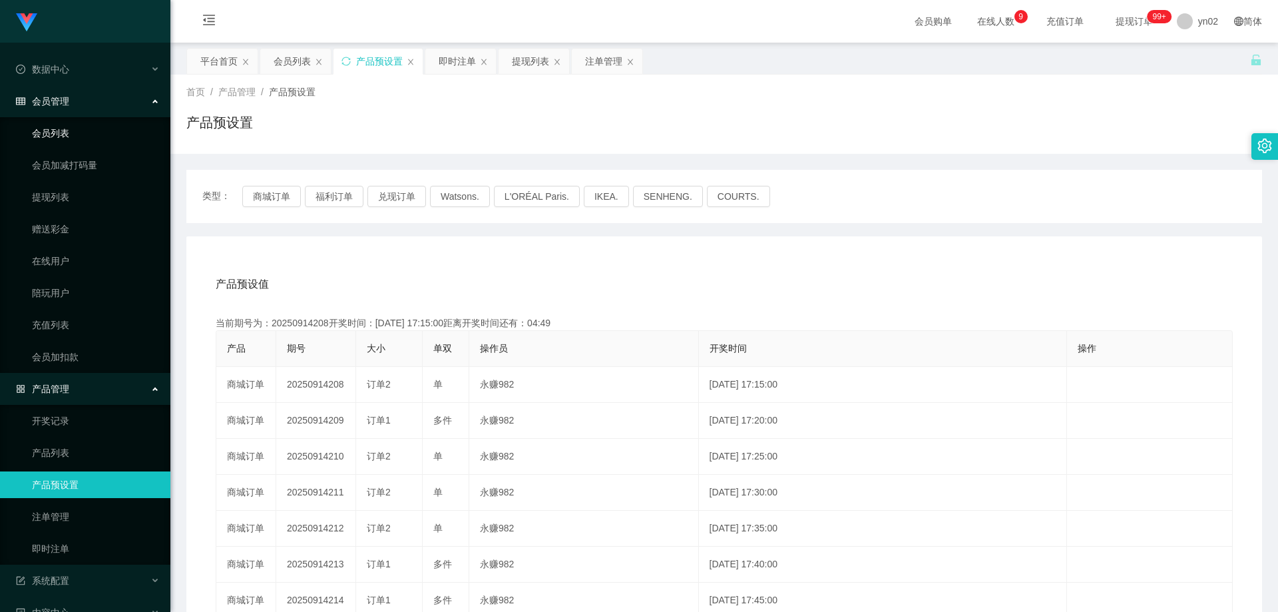
click at [70, 128] on link "会员列表" at bounding box center [96, 133] width 128 height 27
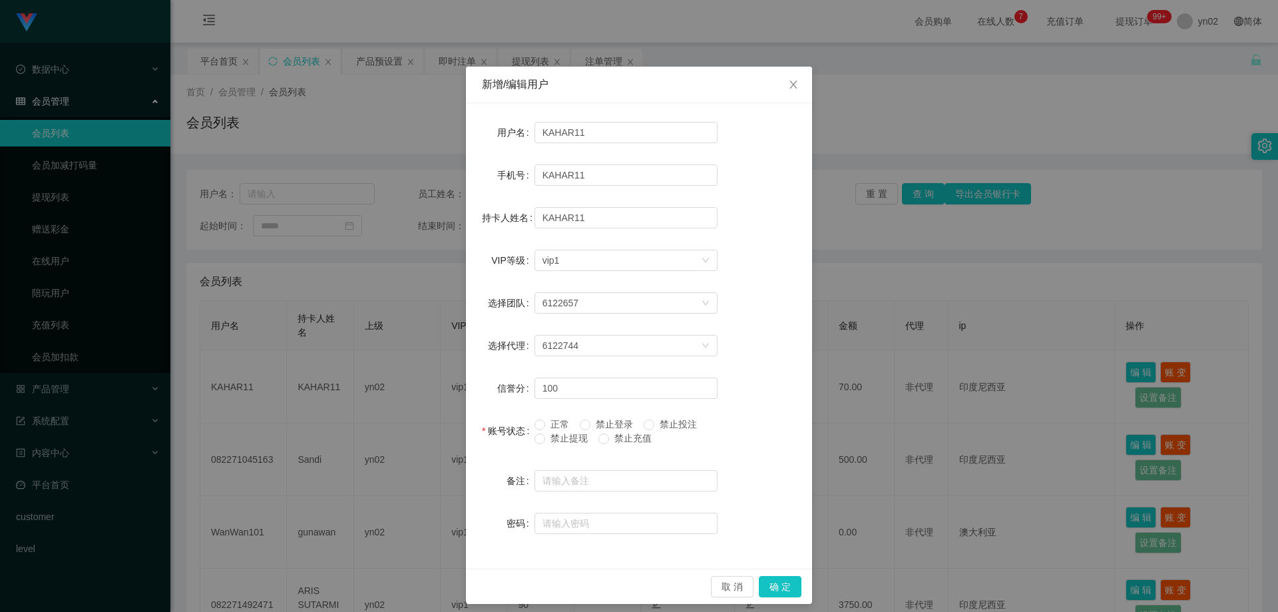
click at [773, 576] on div "取 消 确 定" at bounding box center [639, 585] width 346 height 35
click at [788, 584] on button "确 定" at bounding box center [780, 586] width 43 height 21
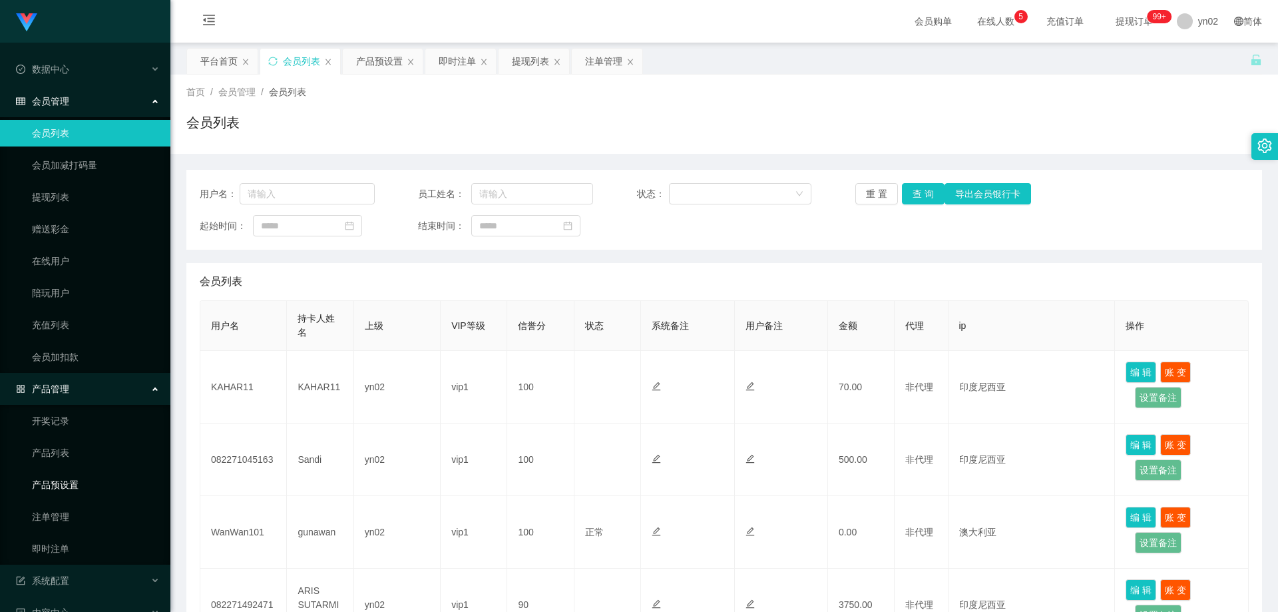
click at [92, 474] on link "产品预设置" at bounding box center [96, 484] width 128 height 27
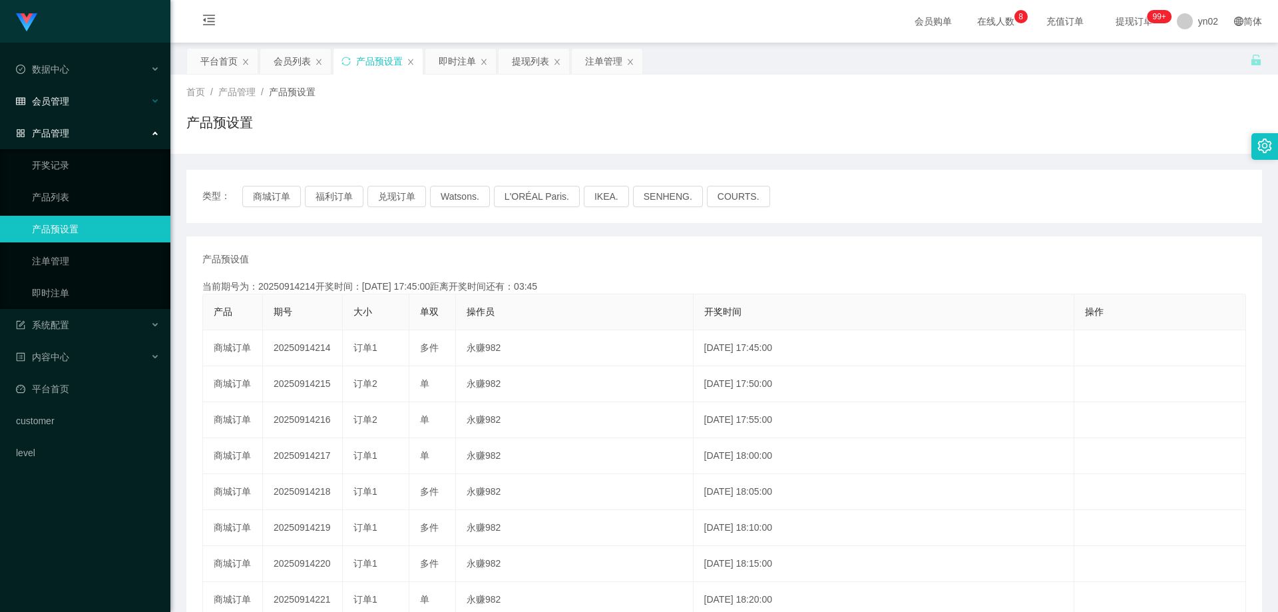
click at [63, 102] on span "会员管理" at bounding box center [42, 101] width 53 height 11
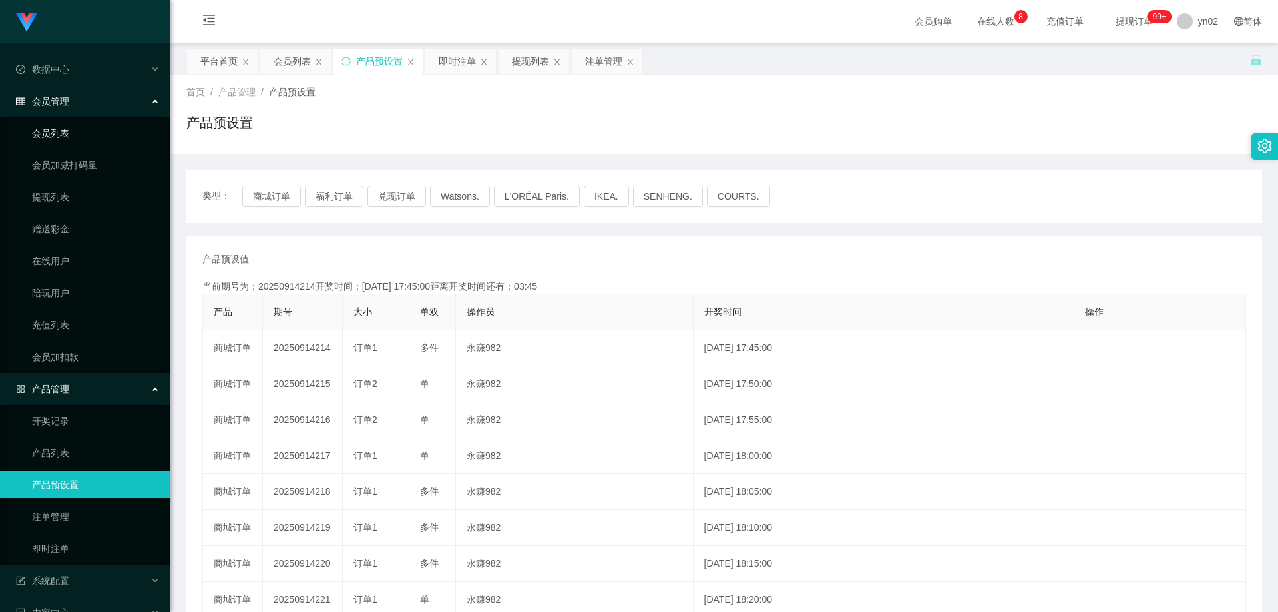
click at [70, 131] on link "会员列表" at bounding box center [96, 133] width 128 height 27
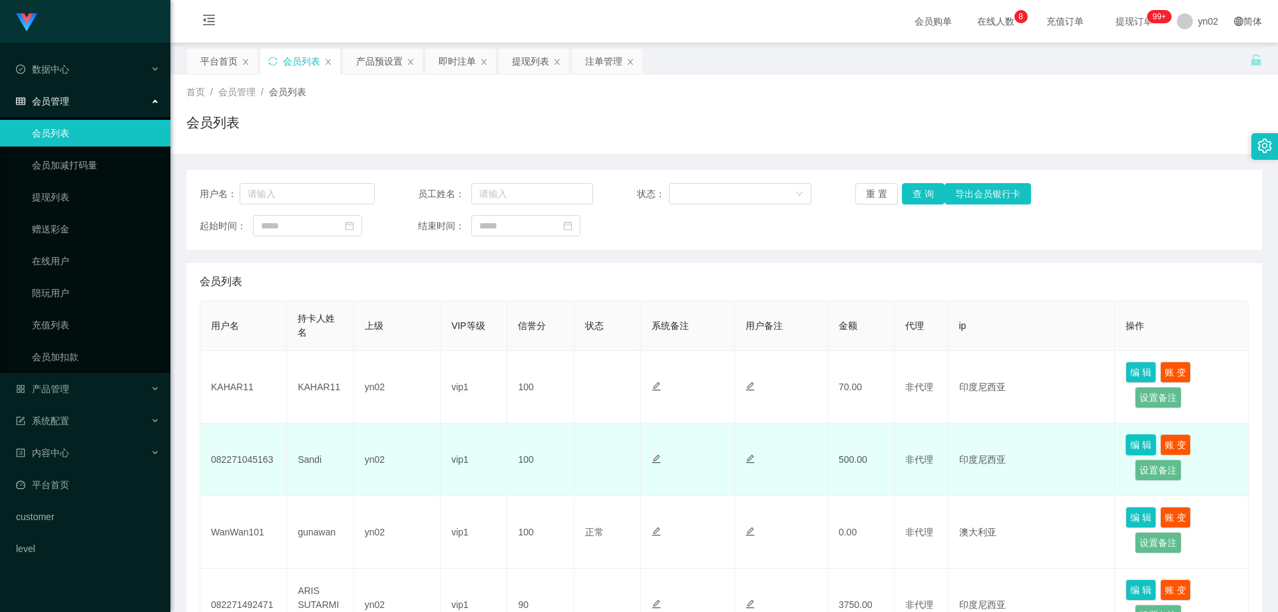
click at [1138, 443] on button "编 辑" at bounding box center [1140, 444] width 31 height 21
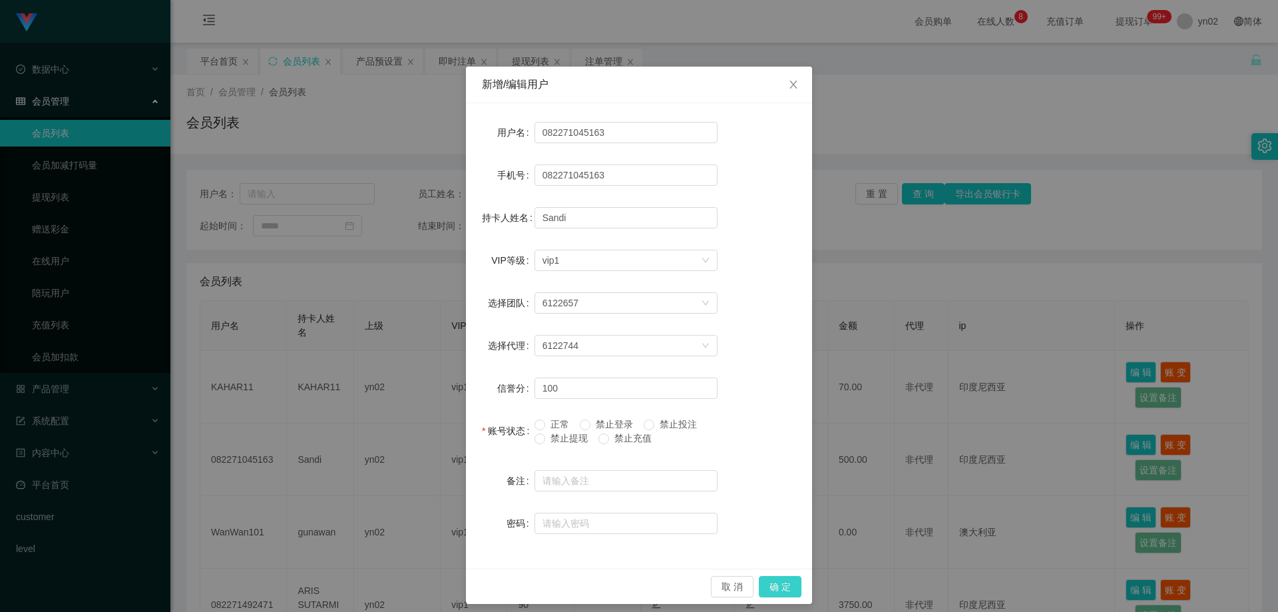
drag, startPoint x: 769, startPoint y: 588, endPoint x: 764, endPoint y: 571, distance: 17.3
click at [769, 587] on button "确 定" at bounding box center [780, 586] width 43 height 21
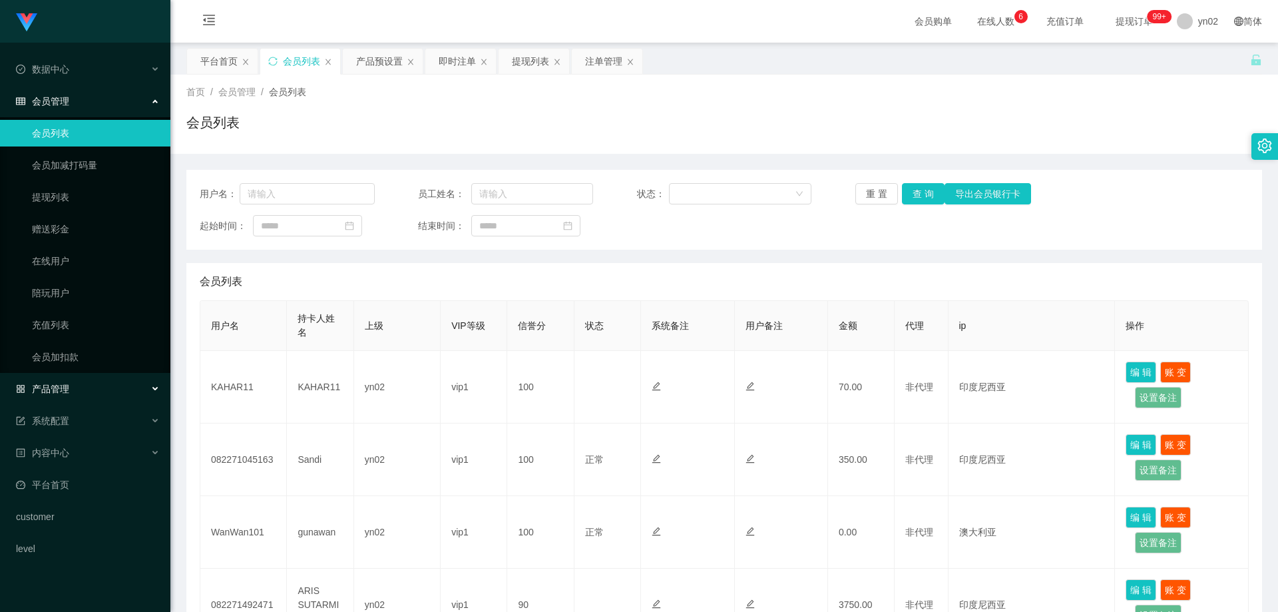
click at [114, 389] on div "产品管理" at bounding box center [85, 388] width 170 height 27
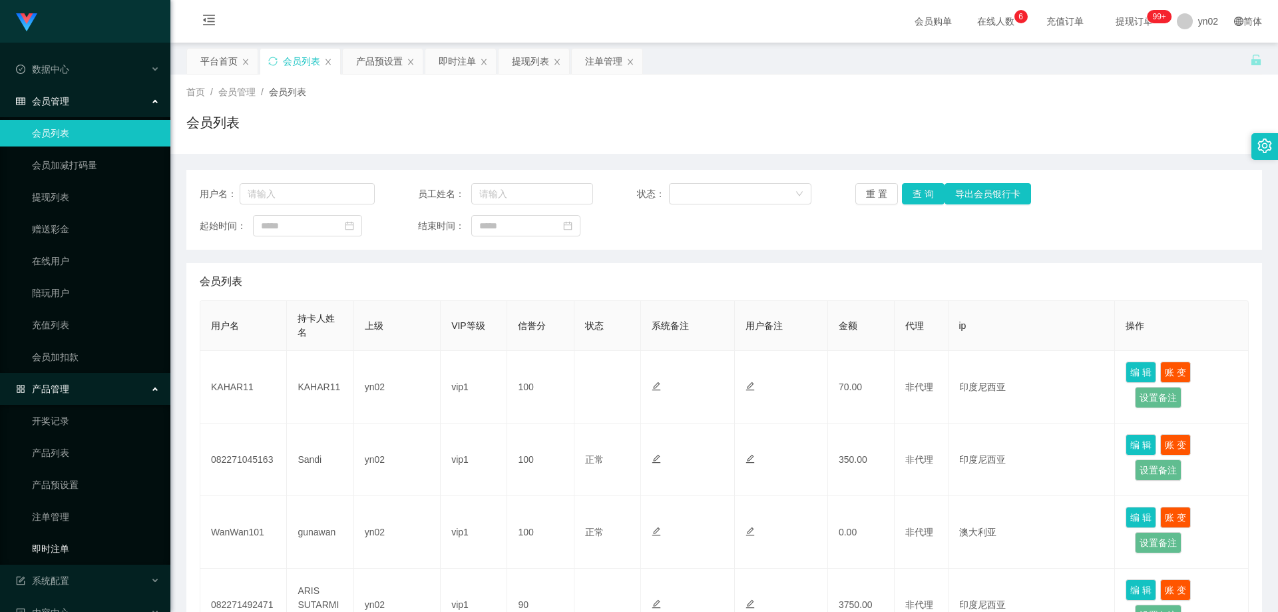
click at [65, 547] on link "即时注单" at bounding box center [96, 548] width 128 height 27
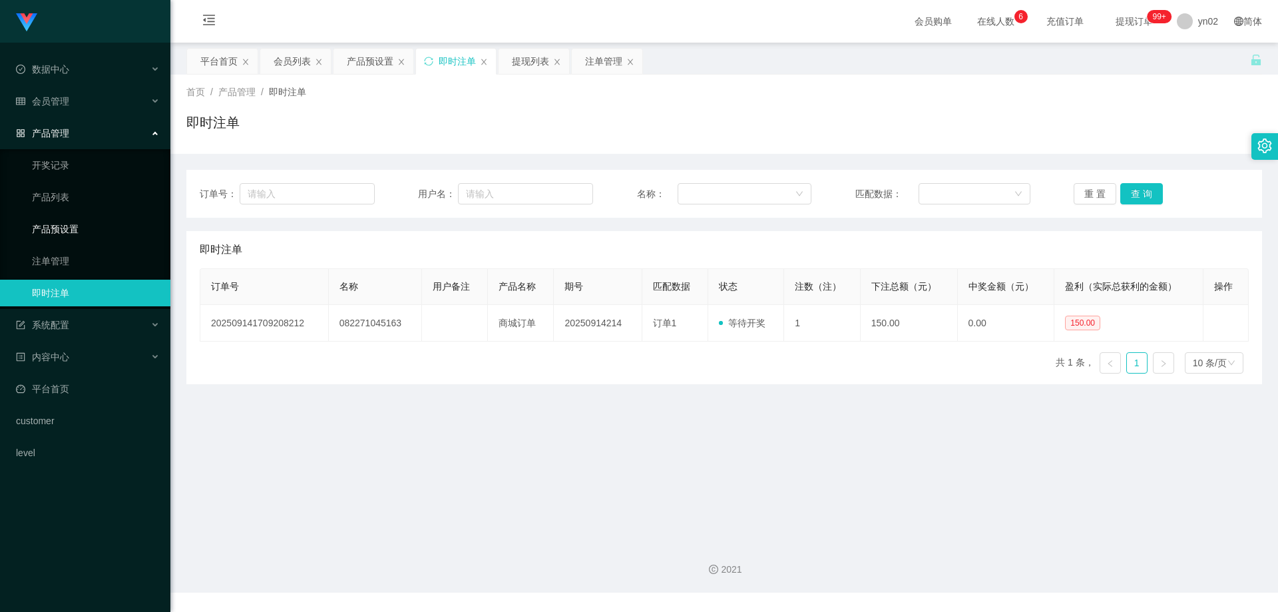
click at [121, 230] on link "产品预设置" at bounding box center [96, 229] width 128 height 27
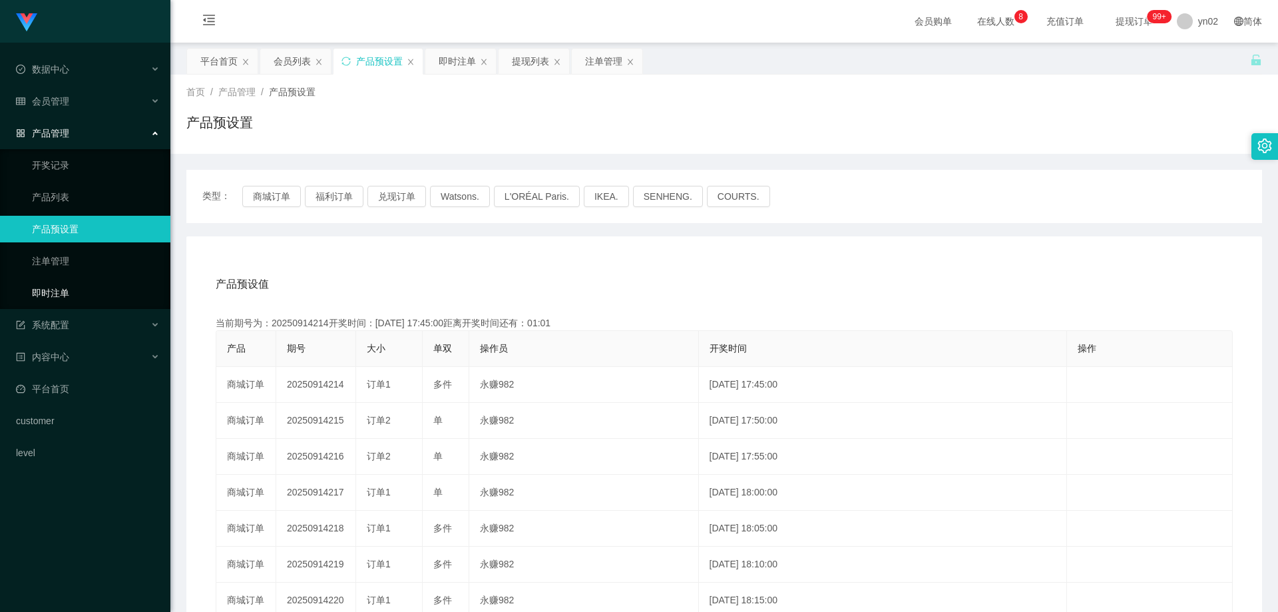
click at [65, 297] on link "即时注单" at bounding box center [96, 292] width 128 height 27
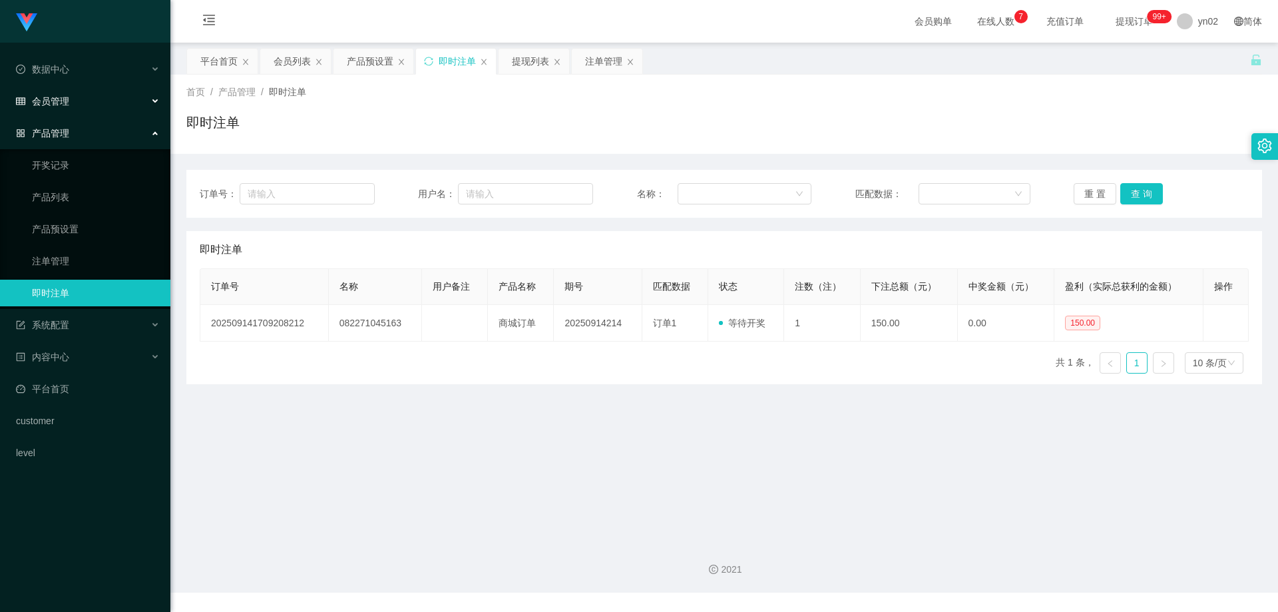
click at [77, 108] on div "会员管理" at bounding box center [85, 101] width 170 height 27
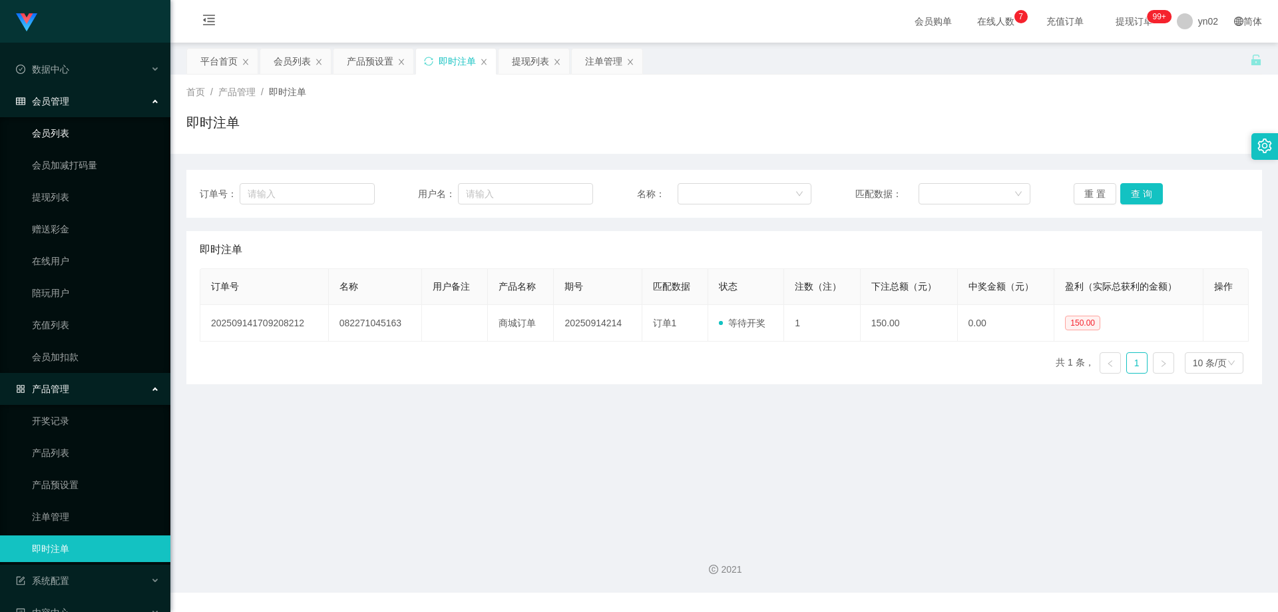
click at [70, 138] on link "会员列表" at bounding box center [96, 133] width 128 height 27
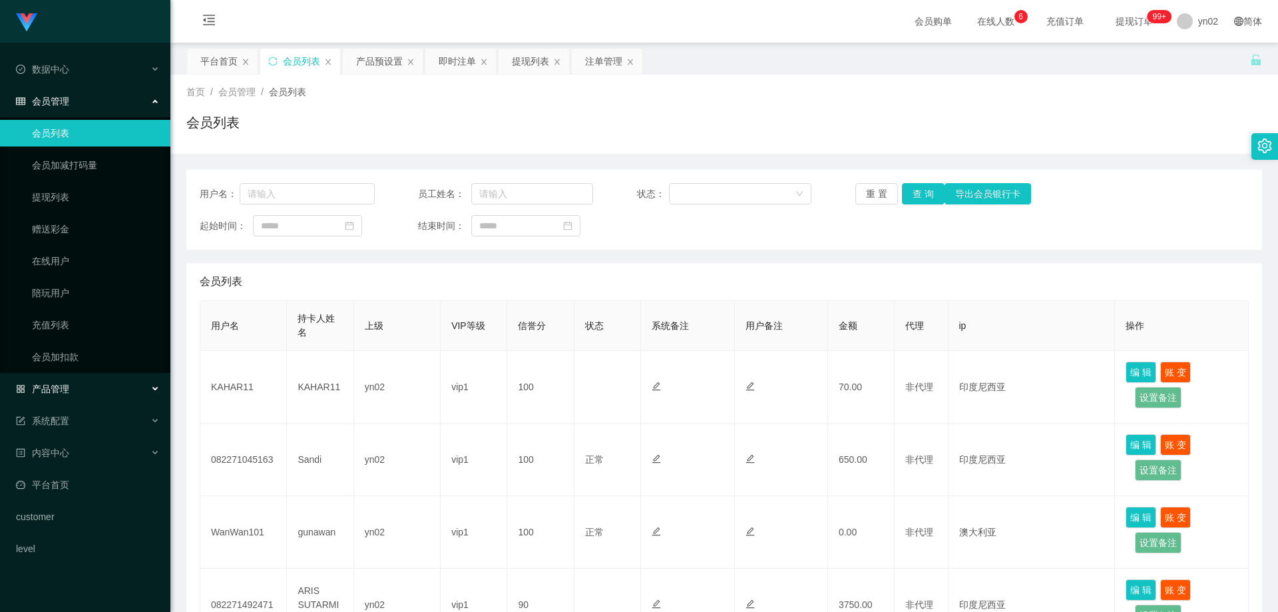
click at [88, 393] on div "产品管理" at bounding box center [85, 388] width 170 height 27
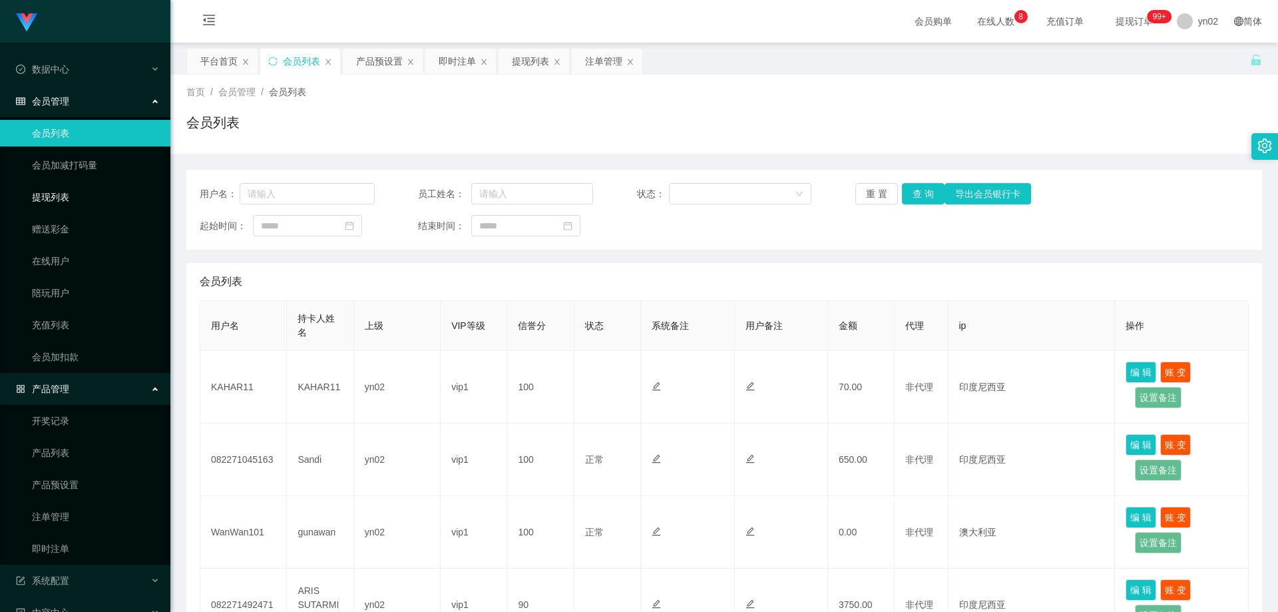
click at [69, 198] on link "提现列表" at bounding box center [96, 197] width 128 height 27
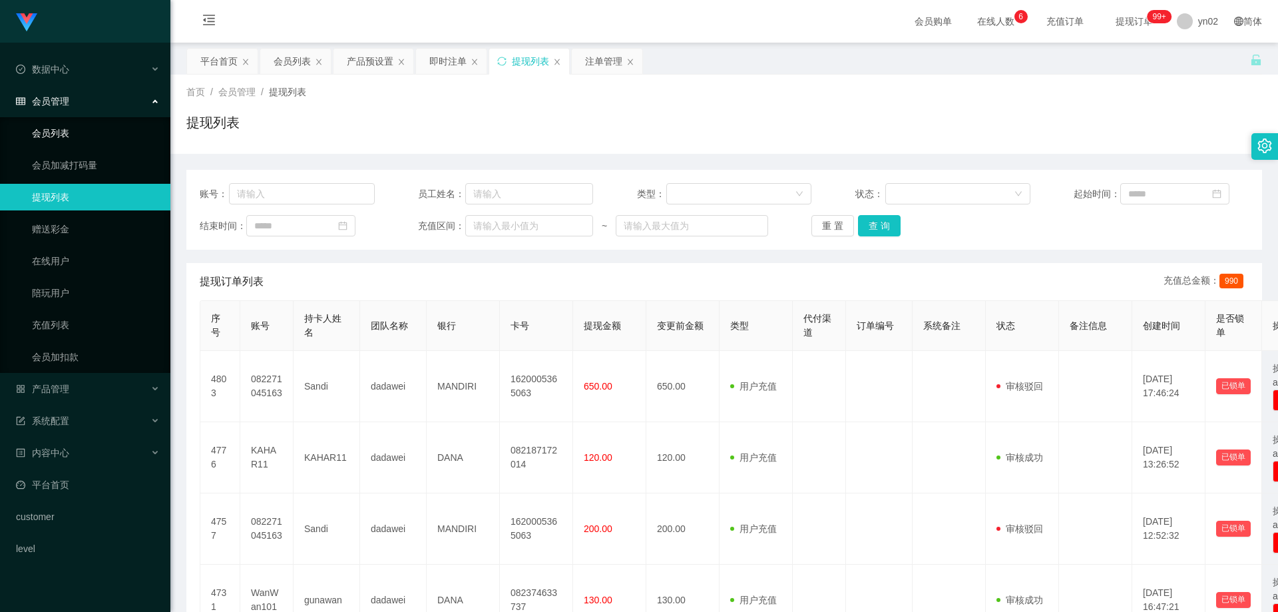
drag, startPoint x: 53, startPoint y: 124, endPoint x: 83, endPoint y: 120, distance: 31.0
click at [53, 124] on link "会员列表" at bounding box center [96, 133] width 128 height 27
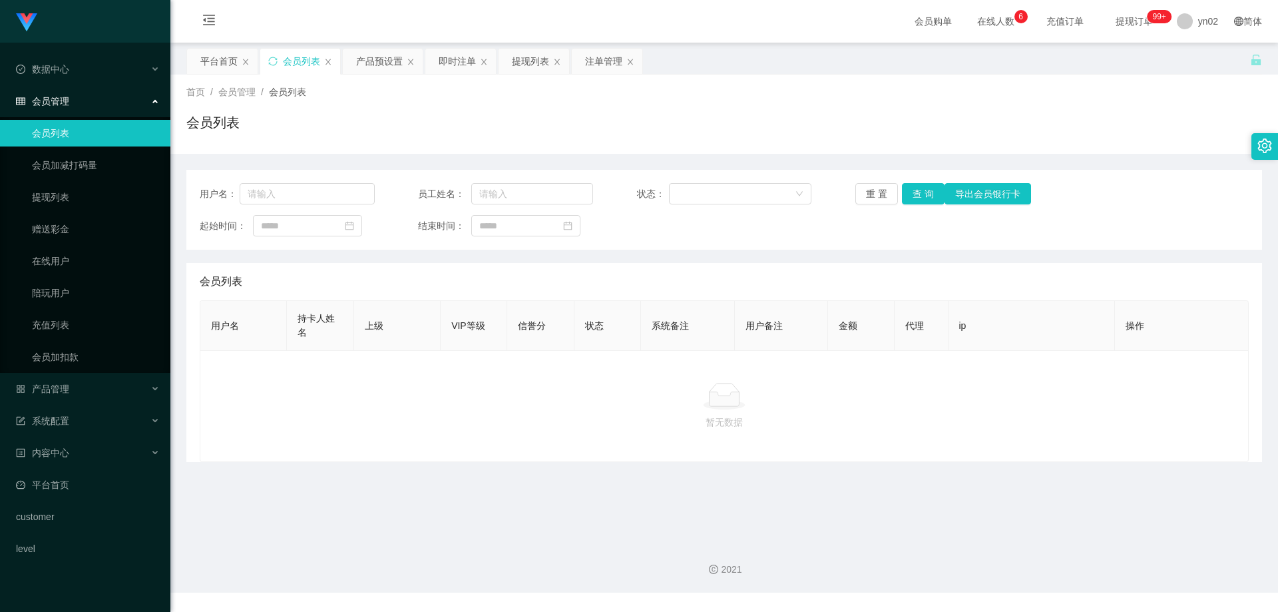
click at [73, 132] on link "会员列表" at bounding box center [96, 133] width 128 height 27
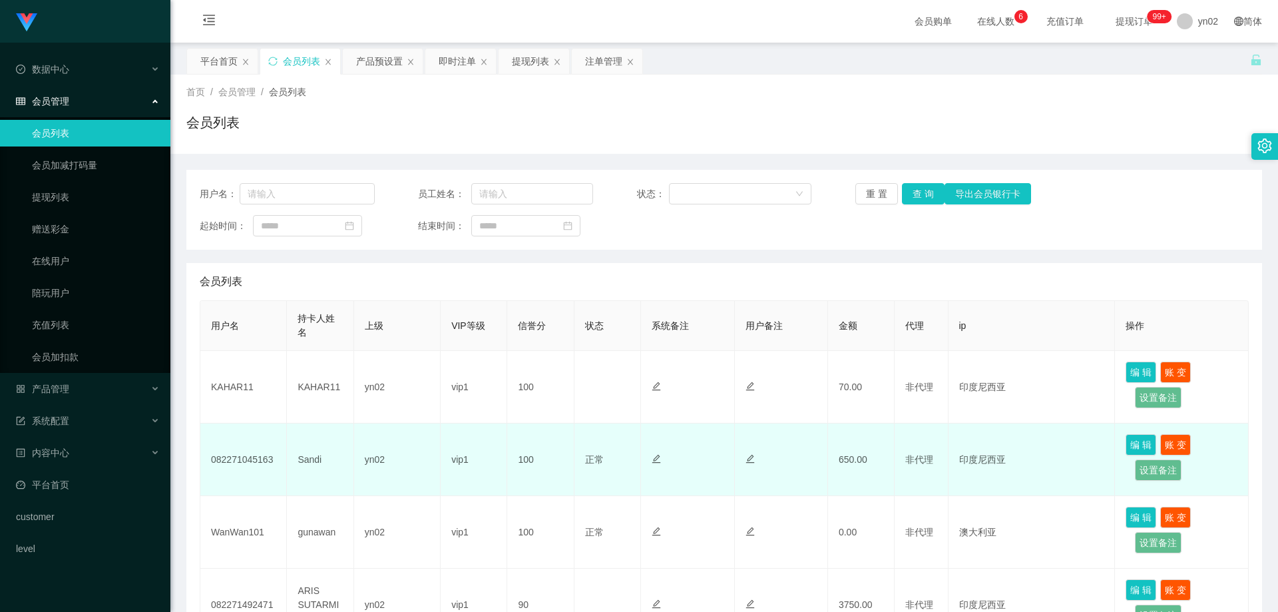
click at [1121, 447] on td "编 辑 账 变 设置备注" at bounding box center [1182, 459] width 134 height 73
click at [1125, 446] on button "编 辑" at bounding box center [1140, 444] width 31 height 21
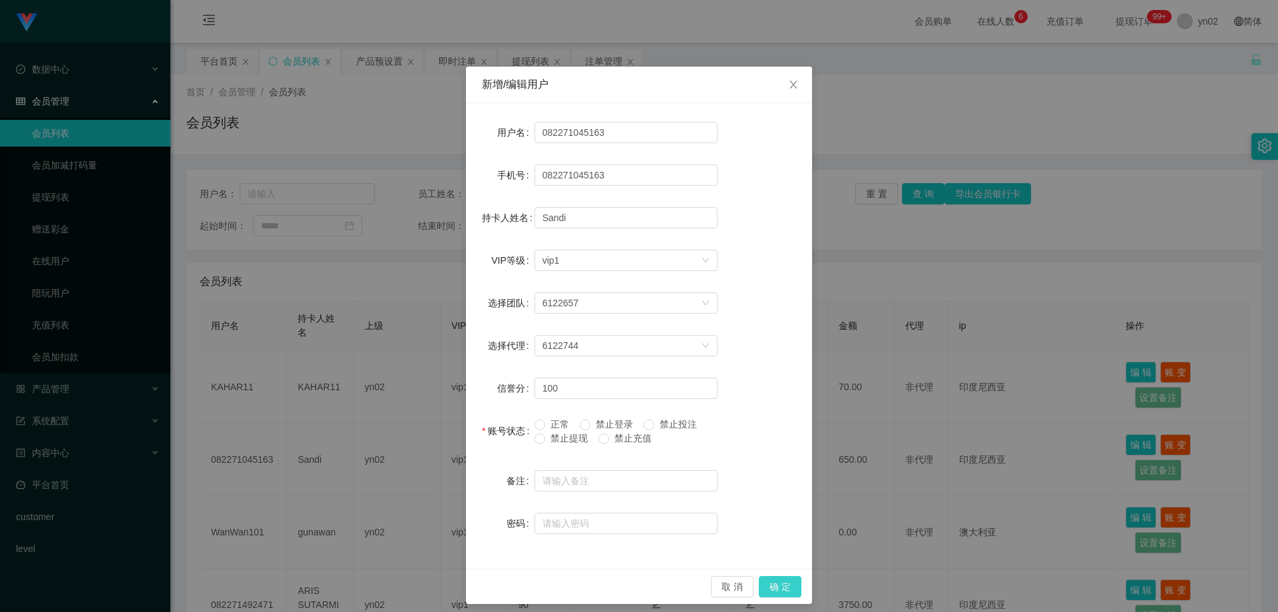
click at [787, 584] on button "确 定" at bounding box center [780, 586] width 43 height 21
